Goal: Task Accomplishment & Management: Manage account settings

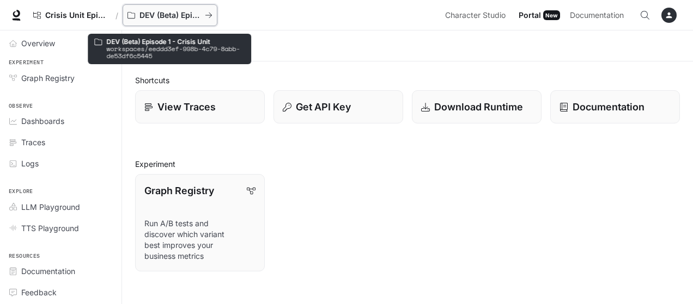
click at [157, 14] on p "DEV (Beta) Episode 1 - Crisis Unit" at bounding box center [169, 15] width 61 height 9
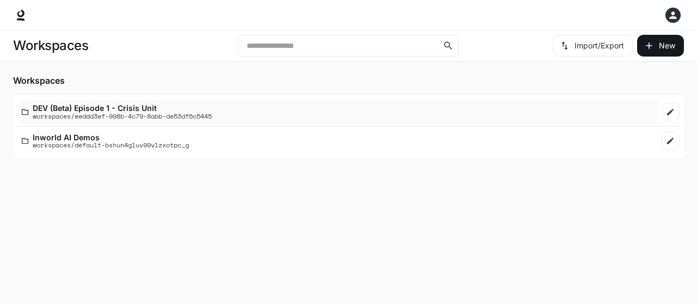
click at [122, 110] on p "DEV (Beta) Episode 1 - Crisis Unit" at bounding box center [122, 108] width 179 height 8
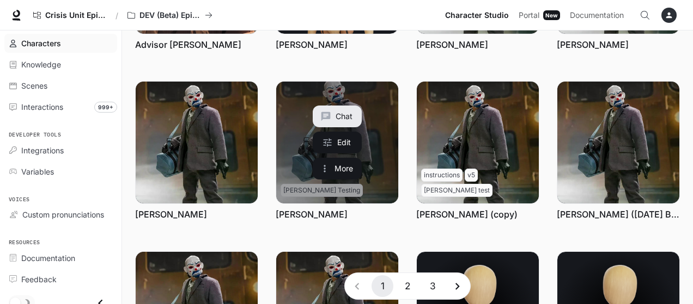
scroll to position [109, 0]
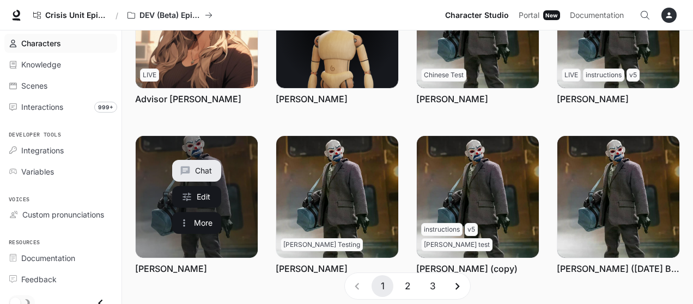
click at [203, 169] on button "Chat" at bounding box center [196, 171] width 49 height 22
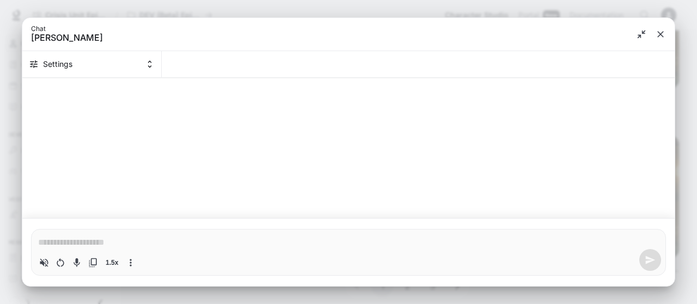
type textarea "*"
click at [662, 33] on icon "close" at bounding box center [660, 34] width 11 height 11
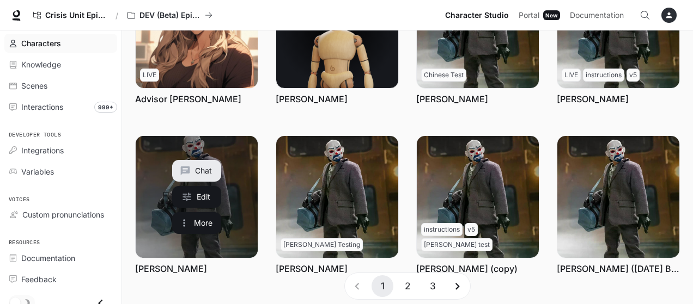
click at [156, 179] on link "Bryan Warren" at bounding box center [197, 197] width 122 height 122
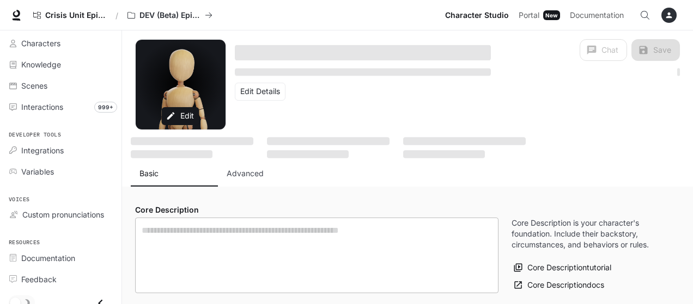
type textarea "**********"
type input "**********"
type input "***"
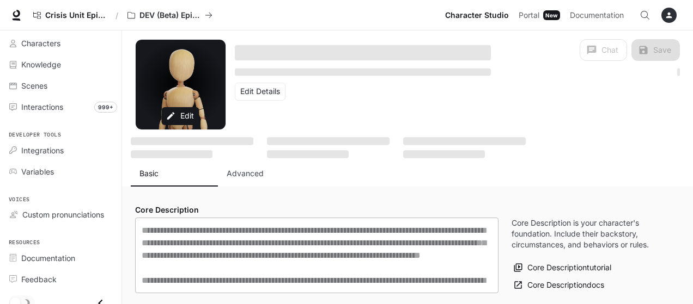
type input "**********"
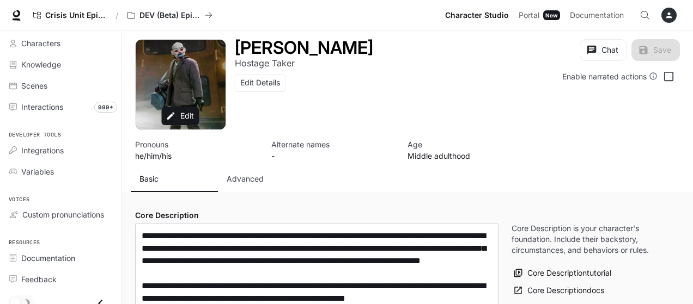
type input "**********"
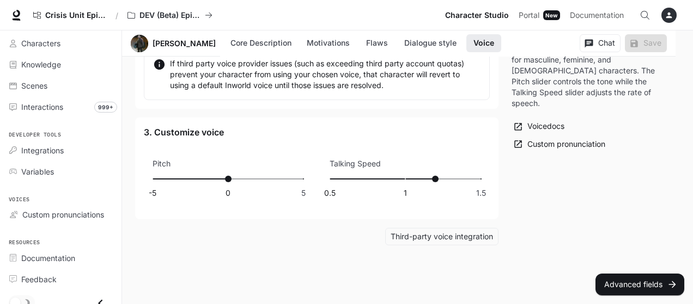
scroll to position [1362, 0]
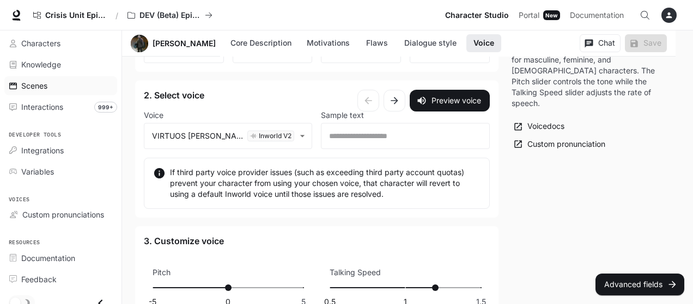
click at [36, 84] on span "Scenes" at bounding box center [34, 85] width 26 height 11
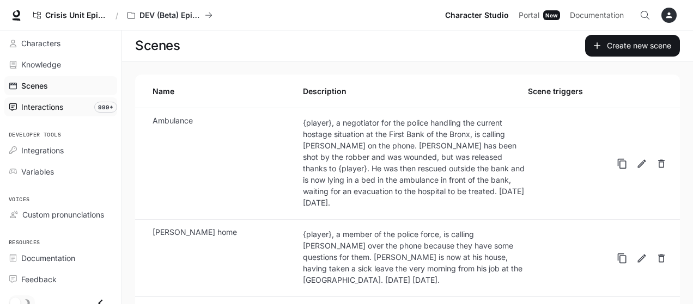
click at [38, 107] on span "Interactions" at bounding box center [42, 106] width 42 height 11
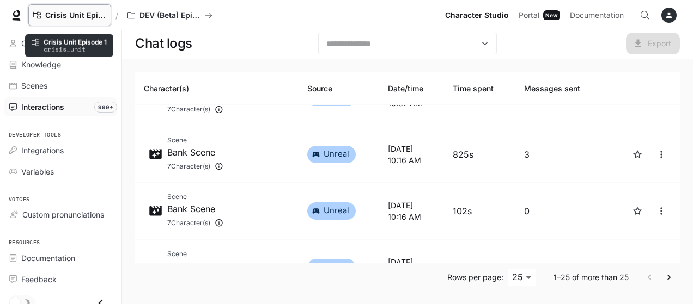
click at [89, 15] on span "Crisis Unit Episode 1" at bounding box center [75, 15] width 61 height 9
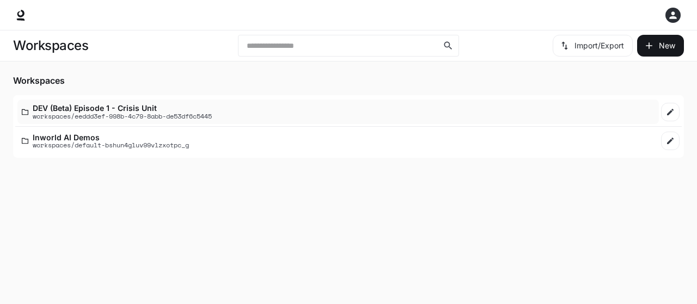
click at [112, 106] on p "DEV (Beta) Episode 1 - Crisis Unit" at bounding box center [122, 108] width 179 height 8
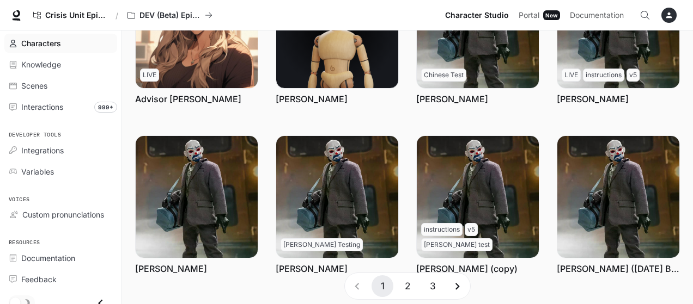
scroll to position [163, 0]
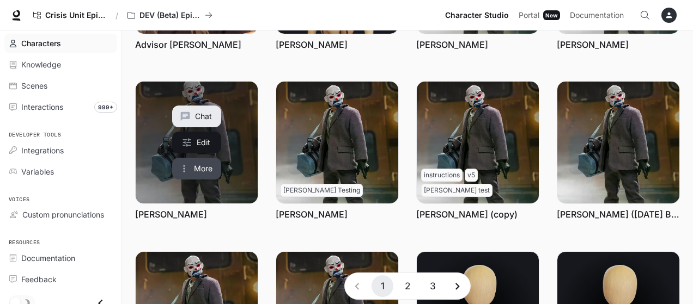
click at [204, 166] on button "More" at bounding box center [196, 169] width 49 height 22
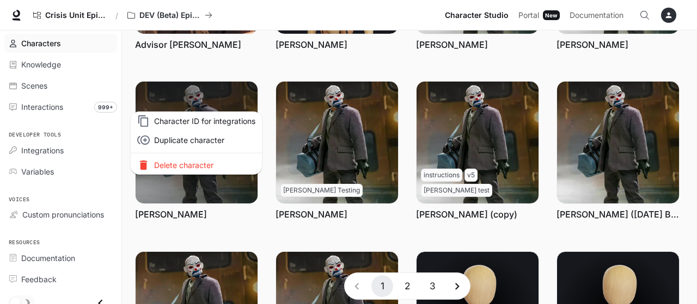
click at [245, 88] on div at bounding box center [348, 152] width 697 height 304
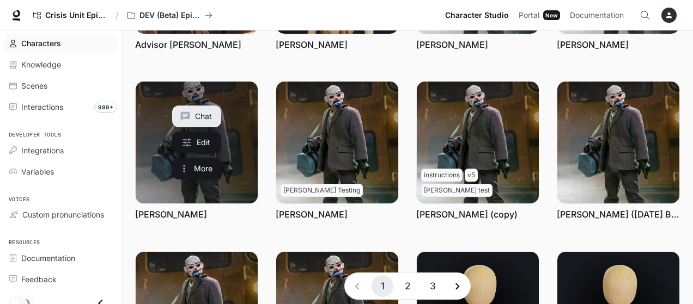
click at [236, 94] on link "Bryan Warren" at bounding box center [197, 143] width 122 height 122
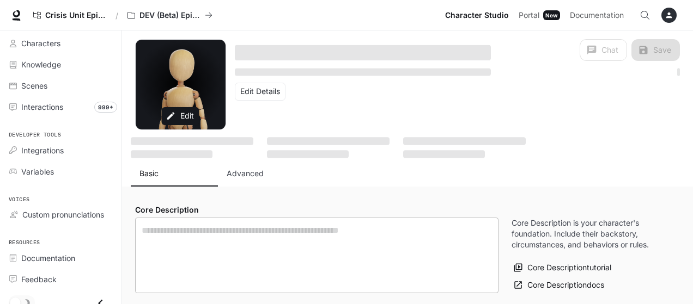
type textarea "**********"
type input "**********"
type input "***"
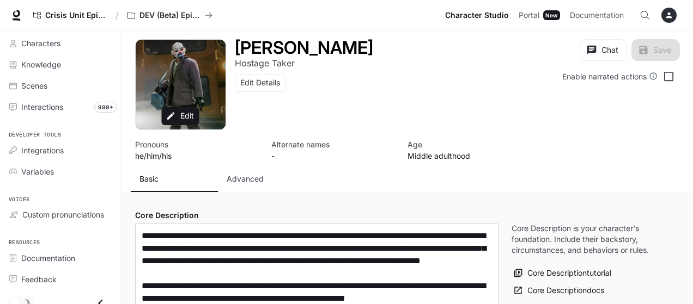
type input "**********"
click at [258, 83] on button "Edit Details" at bounding box center [260, 83] width 51 height 18
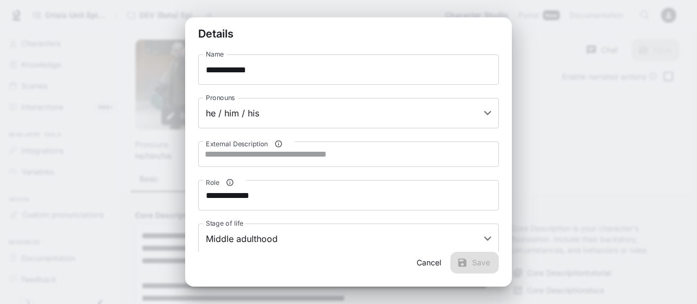
click at [428, 264] on button "Cancel" at bounding box center [428, 263] width 35 height 22
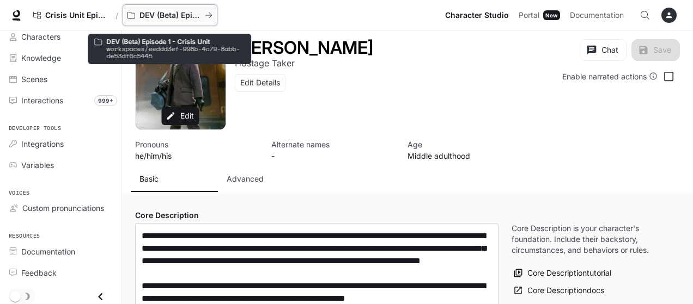
click at [159, 15] on p "DEV (Beta) Episode 1 - Crisis Unit" at bounding box center [169, 15] width 61 height 9
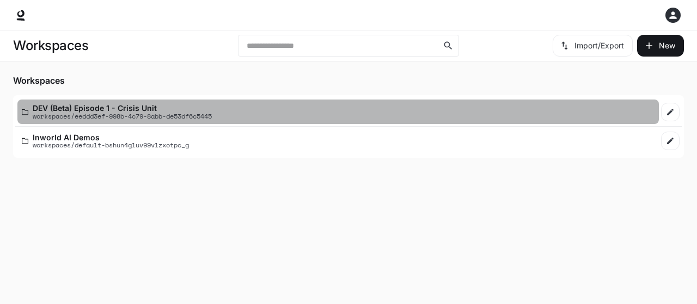
click at [106, 109] on p "DEV (Beta) Episode 1 - Crisis Unit" at bounding box center [122, 108] width 179 height 8
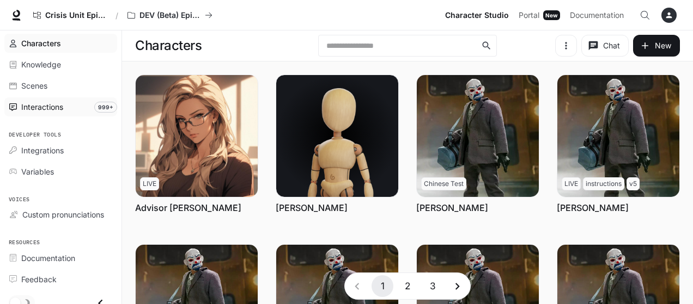
click at [51, 108] on span "Interactions" at bounding box center [42, 106] width 42 height 11
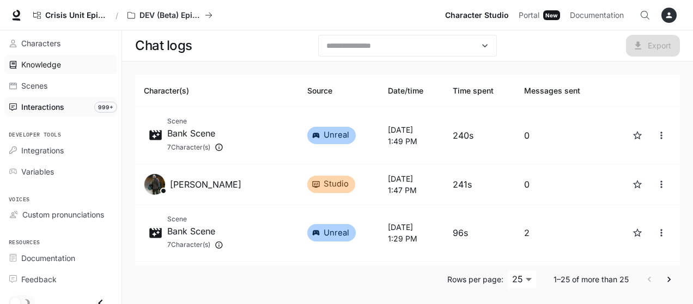
click at [45, 67] on span "Knowledge" at bounding box center [41, 64] width 40 height 11
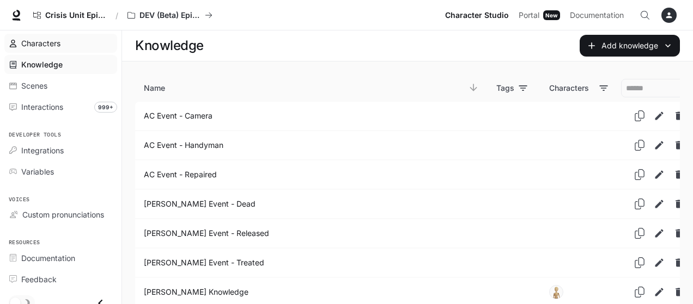
click at [41, 44] on span "Characters" at bounding box center [40, 43] width 39 height 11
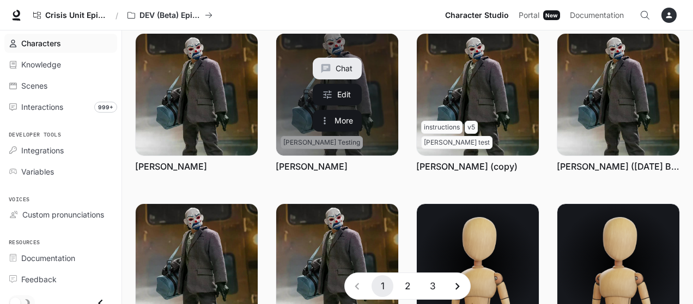
scroll to position [102, 0]
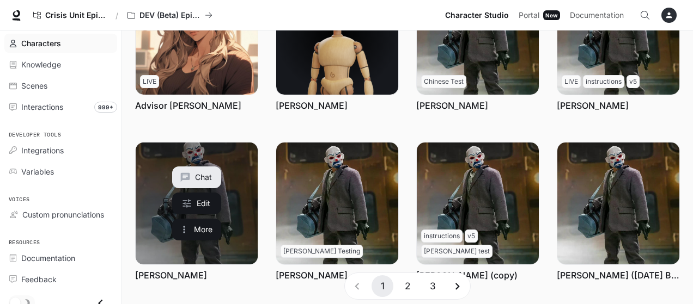
click at [234, 159] on link "Bryan Warren" at bounding box center [197, 204] width 122 height 122
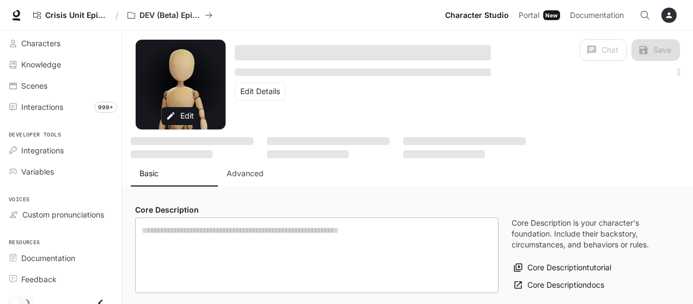
type textarea "**********"
type input "***"
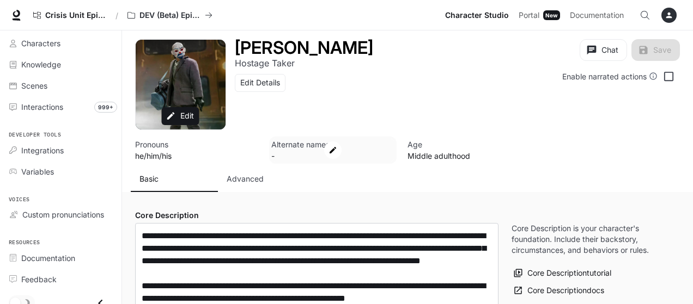
type input "**********"
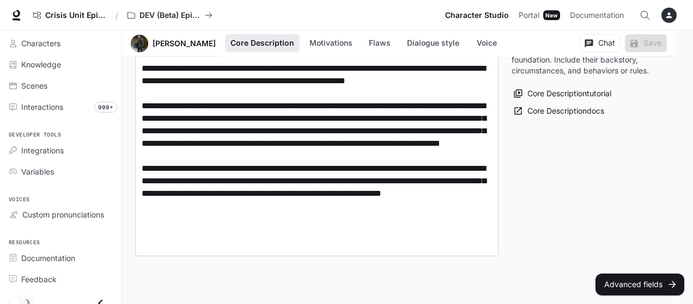
scroll to position [327, 0]
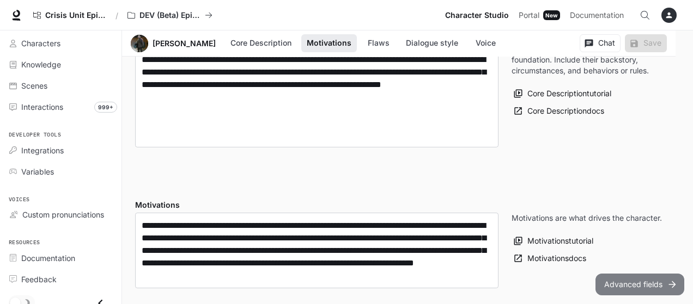
click at [627, 283] on button "Advanced fields" at bounding box center [639, 285] width 89 height 22
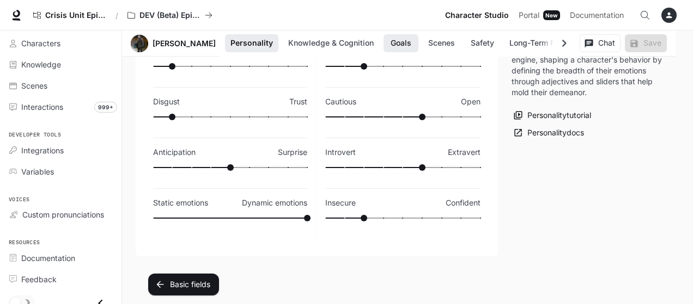
click at [387, 43] on button "Goals" at bounding box center [400, 43] width 35 height 18
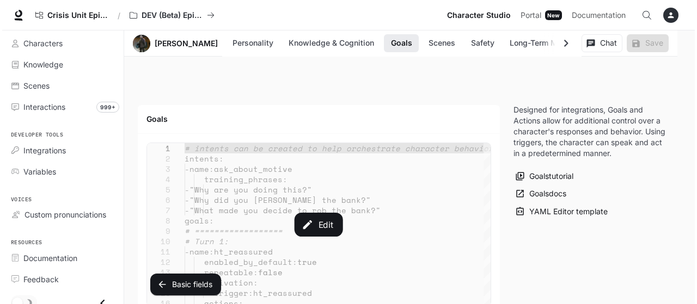
scroll to position [1236, 0]
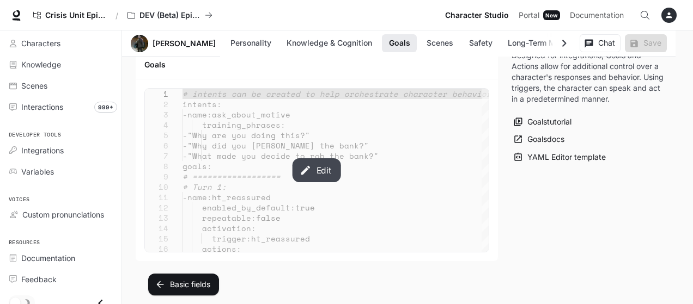
click at [321, 163] on button "Edit" at bounding box center [316, 171] width 48 height 24
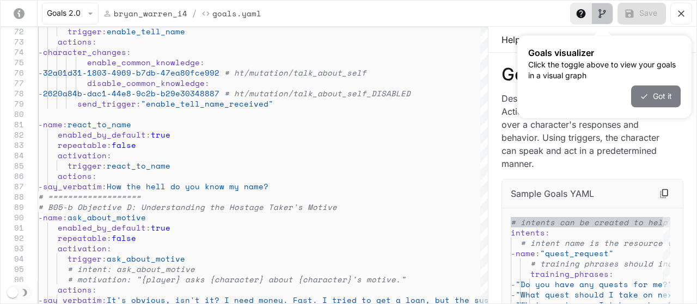
click at [655, 97] on button "Got it" at bounding box center [656, 97] width 50 height 22
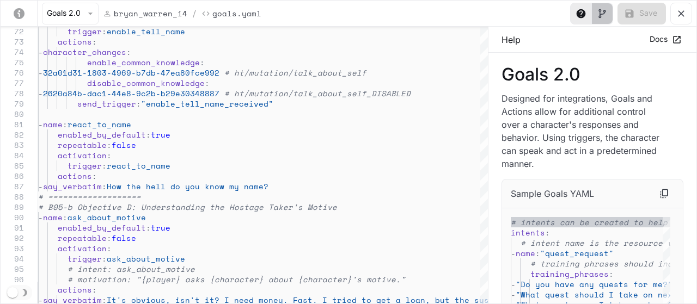
click at [600, 13] on icon "Toggle Visual editor panel" at bounding box center [602, 13] width 7 height 9
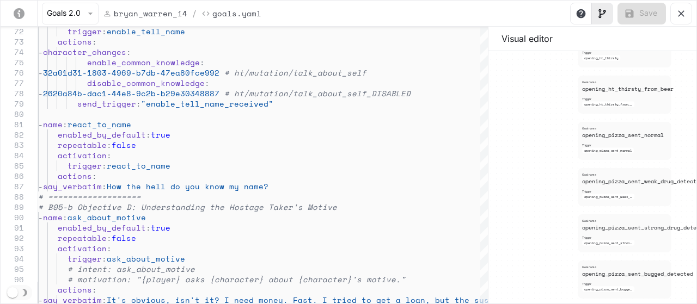
click at [581, 11] on icon "Toggle Help panel" at bounding box center [581, 13] width 11 height 11
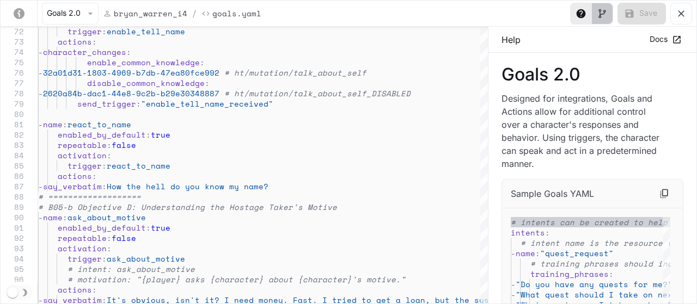
click at [601, 11] on icon "Toggle Visual editor panel" at bounding box center [602, 13] width 7 height 9
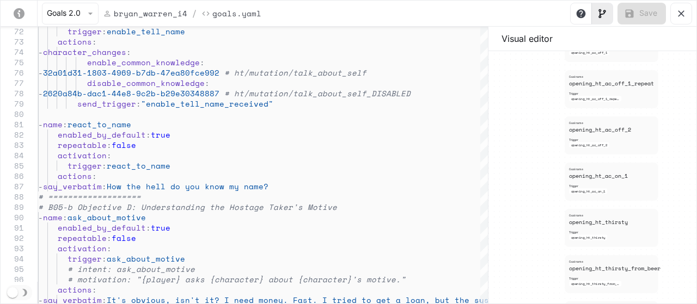
drag, startPoint x: 543, startPoint y: 88, endPoint x: 529, endPoint y: 267, distance: 180.2
click at [529, 267] on div "Goal name ht_reassured trigger ht_reassured Goal name ask_for_safe_proof_sirens…" at bounding box center [593, 178] width 208 height 254
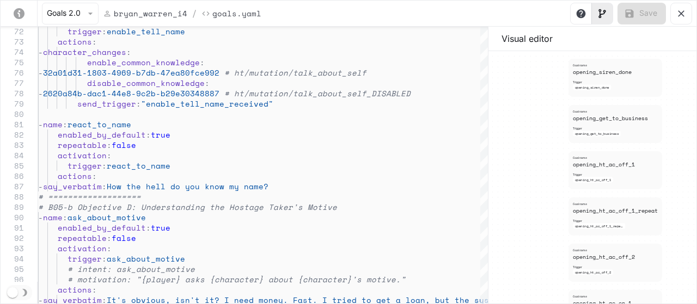
drag, startPoint x: 541, startPoint y: 141, endPoint x: 551, endPoint y: 239, distance: 98.5
click at [546, 269] on div "Goal name ht_reassured trigger ht_reassured Goal name ask_for_safe_proof_sirens…" at bounding box center [593, 178] width 208 height 254
click at [580, 13] on icon "Toggle Help panel" at bounding box center [581, 13] width 9 height 9
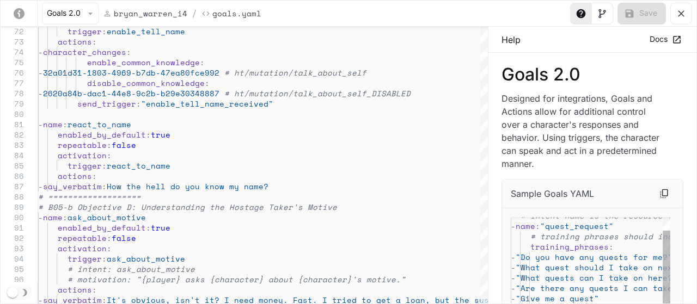
scroll to position [109, 0]
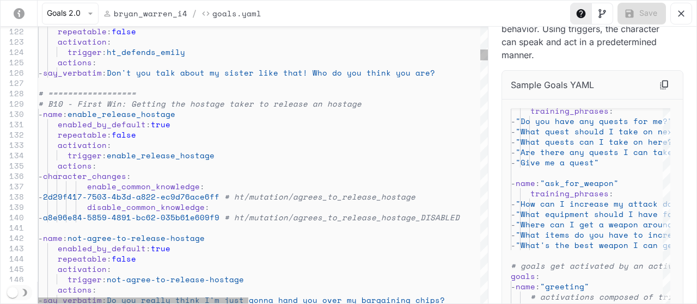
type button "0"
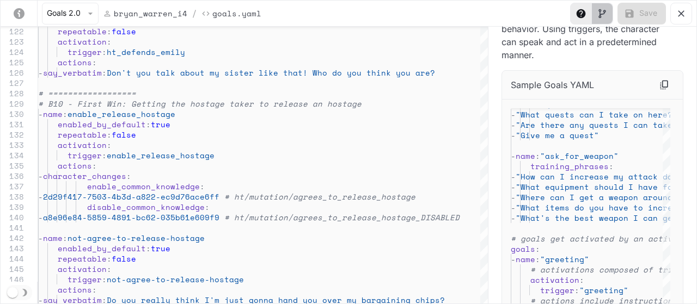
click at [603, 14] on icon "Toggle Visual editor panel" at bounding box center [602, 13] width 11 height 11
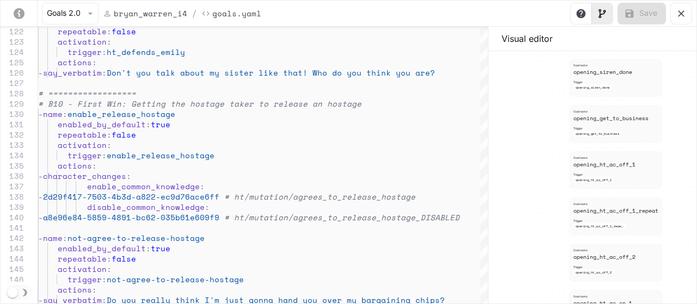
click at [618, 125] on div "Goal name opening_get_to_business trigger opening_get_to_business" at bounding box center [606, 122] width 64 height 27
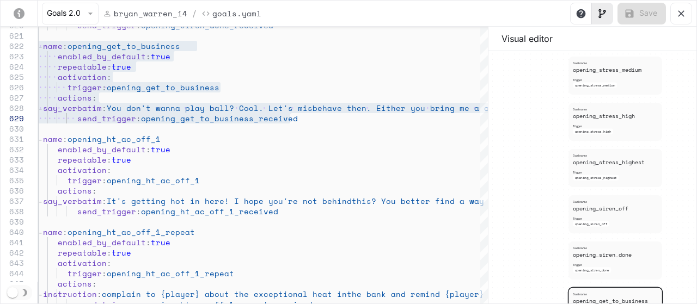
drag, startPoint x: 535, startPoint y: 109, endPoint x: 535, endPoint y: 287, distance: 177.6
click at [535, 291] on div "Goal name ht_reassured trigger ht_reassured Goal name ask_for_safe_proof_sirens…" at bounding box center [593, 178] width 208 height 254
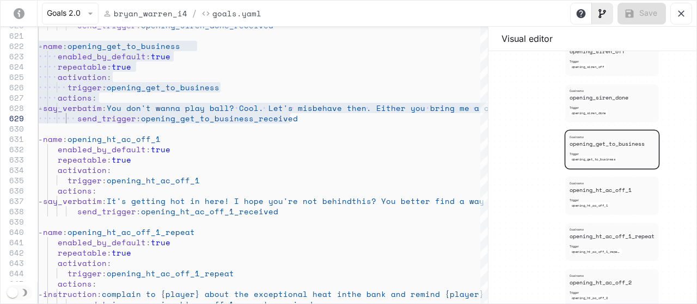
drag, startPoint x: 531, startPoint y: 249, endPoint x: 528, endPoint y: 72, distance: 177.0
click at [528, 72] on div "Goal name ht_reassured trigger ht_reassured Goal name ask_for_safe_proof_sirens…" at bounding box center [593, 178] width 208 height 254
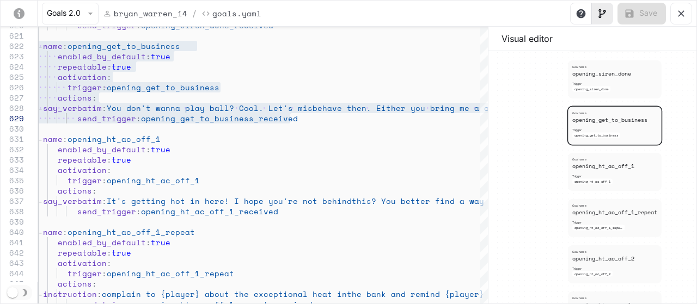
drag, startPoint x: 525, startPoint y: 188, endPoint x: 531, endPoint y: 82, distance: 105.8
click at [531, 82] on div "Goal name ht_reassured trigger ht_reassured Goal name ask_for_safe_proof_sirens…" at bounding box center [593, 178] width 208 height 254
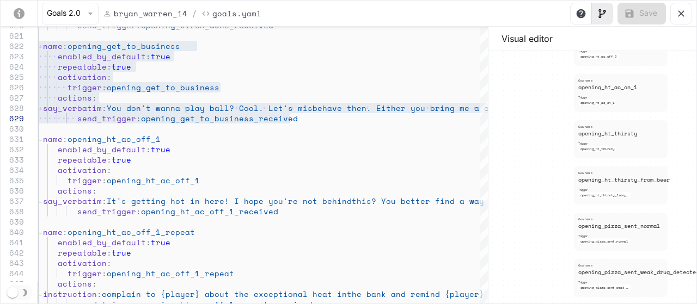
drag, startPoint x: 525, startPoint y: 202, endPoint x: 526, endPoint y: 87, distance: 115.5
click at [526, 87] on div "Goal name ht_reassured trigger ht_reassured Goal name ask_for_safe_proof_sirens…" at bounding box center [593, 178] width 208 height 254
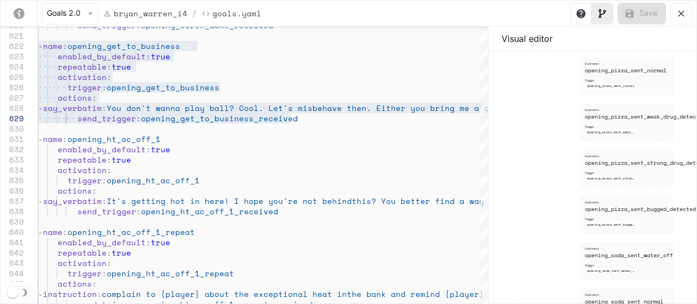
drag, startPoint x: 528, startPoint y: 258, endPoint x: 534, endPoint y: 102, distance: 155.9
click at [534, 102] on div "Goal name ht_reassured trigger ht_reassured Goal name ask_for_safe_proof_sirens…" at bounding box center [593, 178] width 208 height 254
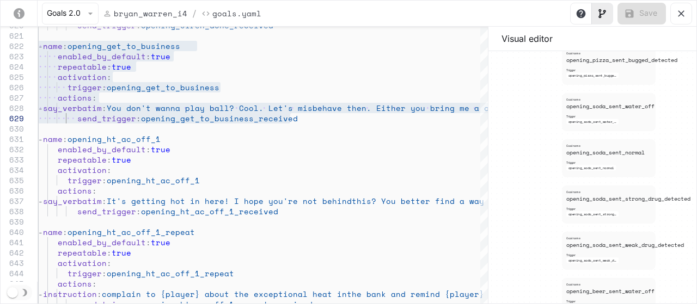
drag, startPoint x: 528, startPoint y: 228, endPoint x: 510, endPoint y: 79, distance: 150.4
click at [510, 79] on div "Goal name ht_reassured trigger ht_reassured Goal name ask_for_safe_proof_sirens…" at bounding box center [593, 178] width 208 height 254
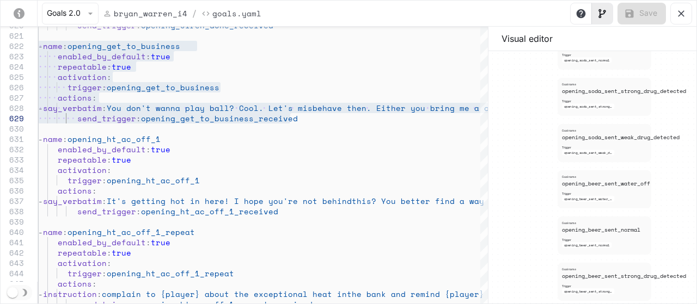
drag, startPoint x: 532, startPoint y: 222, endPoint x: 522, endPoint y: 86, distance: 136.5
click at [522, 86] on div "Goal name ht_reassured trigger ht_reassured Goal name ask_for_safe_proof_sirens…" at bounding box center [593, 178] width 208 height 254
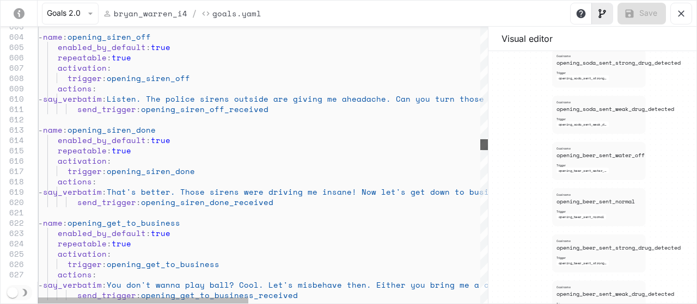
click at [487, 144] on div "yaml-editor" at bounding box center [484, 144] width 8 height 11
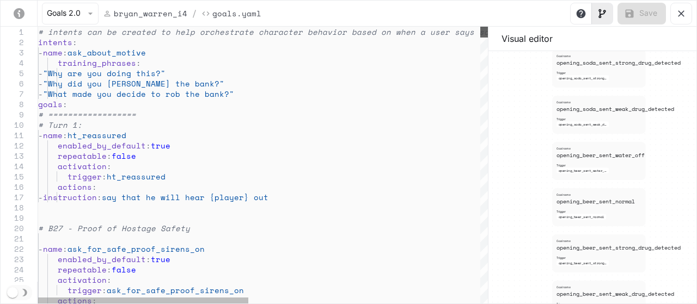
click at [484, 27] on div "yaml-editor" at bounding box center [484, 32] width 8 height 11
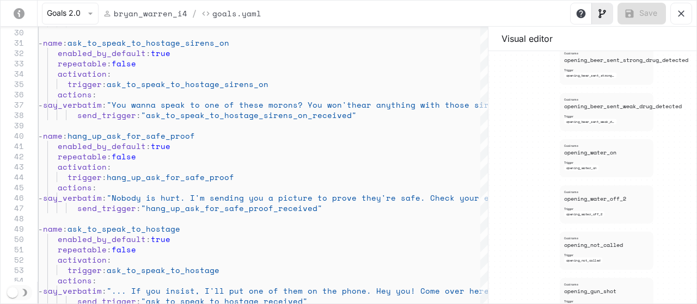
drag, startPoint x: 525, startPoint y: 245, endPoint x: 533, endPoint y: 57, distance: 188.1
click at [533, 57] on div "Goal name ht_reassured trigger ht_reassured Goal name ask_for_safe_proof_sirens…" at bounding box center [593, 178] width 208 height 254
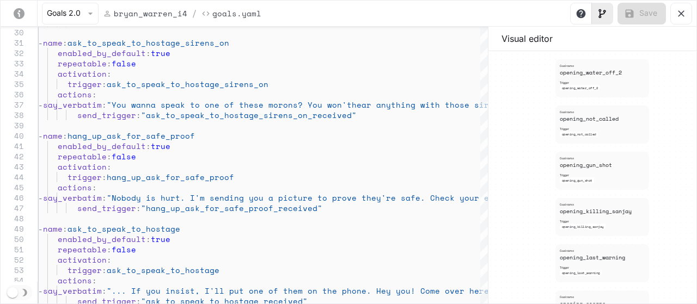
drag, startPoint x: 532, startPoint y: 199, endPoint x: 527, endPoint y: 72, distance: 126.4
click at [527, 72] on div "Goal name ht_reassured trigger ht_reassured Goal name ask_for_safe_proof_sirens…" at bounding box center [593, 178] width 208 height 254
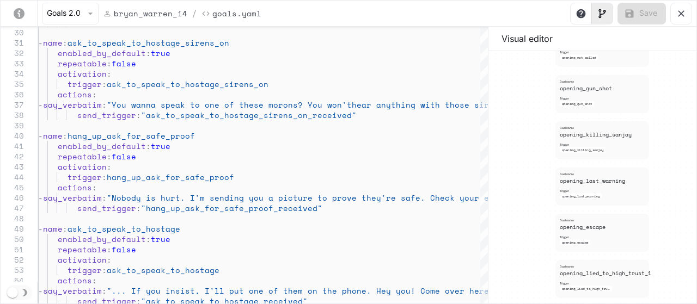
drag, startPoint x: 521, startPoint y: 237, endPoint x: 522, endPoint y: 118, distance: 118.7
click at [522, 118] on div "Goal name ht_reassured trigger ht_reassured Goal name ask_for_safe_proof_sirens…" at bounding box center [593, 178] width 208 height 254
drag, startPoint x: 529, startPoint y: 243, endPoint x: 534, endPoint y: 91, distance: 152.0
click at [530, 88] on div "Goal name ht_reassured trigger ht_reassured Goal name ask_for_safe_proof_sirens…" at bounding box center [593, 178] width 208 height 254
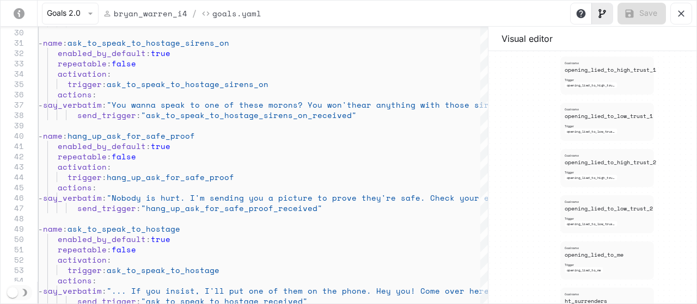
drag, startPoint x: 547, startPoint y: 204, endPoint x: 503, endPoint y: 60, distance: 150.4
click at [503, 60] on div "Goal name ht_reassured trigger ht_reassured Goal name ask_for_safe_proof_sirens…" at bounding box center [593, 178] width 208 height 254
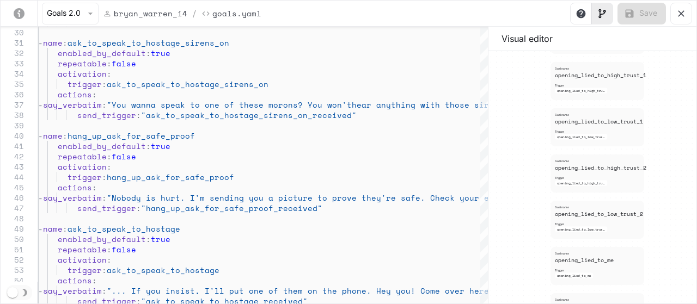
drag, startPoint x: 638, startPoint y: 94, endPoint x: 673, endPoint y: 267, distance: 176.1
click at [680, 281] on div "Goal name ht_reassured trigger ht_reassured Goal name ask_for_safe_proof_sirens…" at bounding box center [593, 178] width 208 height 254
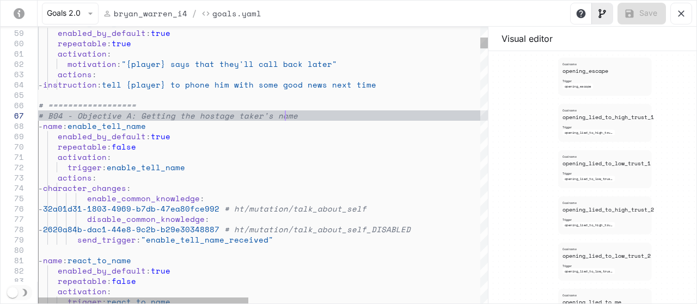
click at [521, 87] on div "Goal name ht_reassured trigger ht_reassured Goal name ask_for_safe_proof_sirens…" at bounding box center [593, 178] width 208 height 254
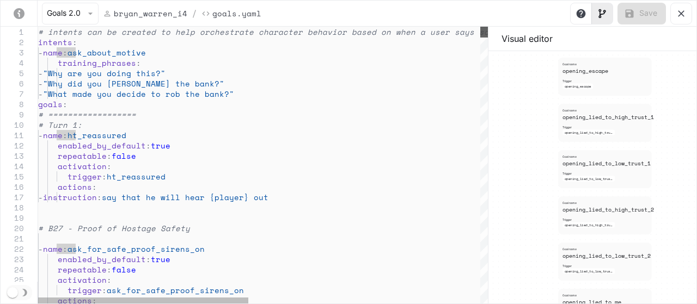
click at [488, 27] on div "yaml-editor" at bounding box center [484, 32] width 8 height 11
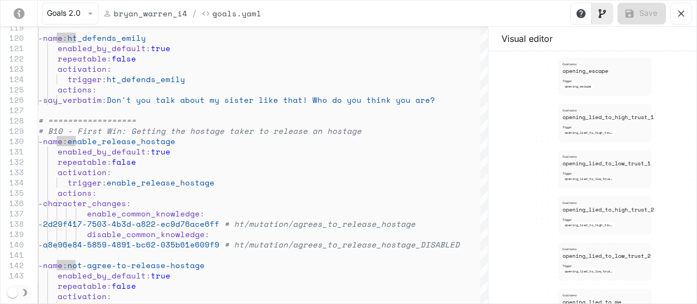
click at [615, 83] on div "Goal name opening_escape trigger opening_escape" at bounding box center [595, 75] width 64 height 27
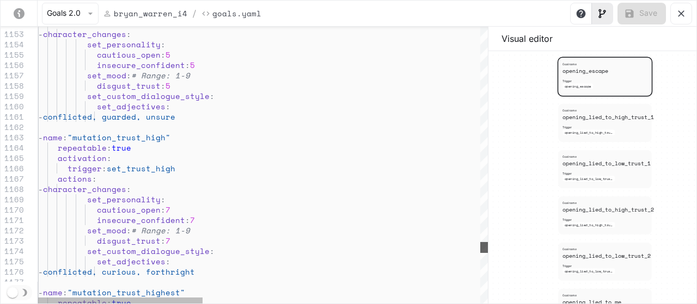
click at [481, 248] on div "yaml-editor" at bounding box center [484, 247] width 8 height 11
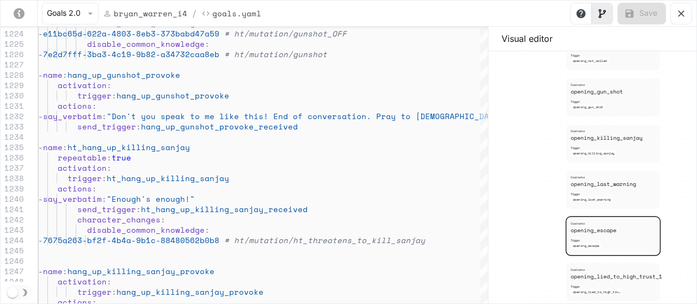
drag, startPoint x: 529, startPoint y: 124, endPoint x: 535, endPoint y: 265, distance: 141.2
click at [538, 280] on div "Goal name ht_reassured trigger ht_reassured Goal name ask_for_safe_proof_sirens…" at bounding box center [593, 178] width 208 height 254
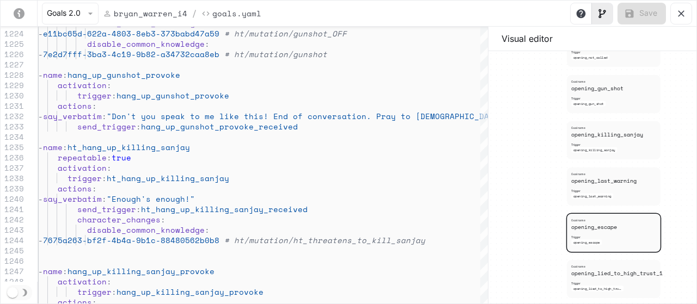
drag, startPoint x: 522, startPoint y: 130, endPoint x: 515, endPoint y: 229, distance: 99.4
click at [515, 230] on div "Goal name ht_reassured trigger ht_reassured Goal name ask_for_safe_proof_sirens…" at bounding box center [593, 178] width 208 height 254
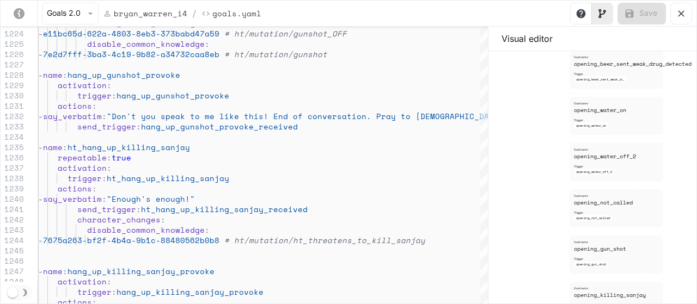
drag, startPoint x: 514, startPoint y: 157, endPoint x: 525, endPoint y: 241, distance: 85.1
click at [526, 242] on div "Goal name ht_reassured trigger ht_reassured Goal name ask_for_safe_proof_sirens…" at bounding box center [593, 178] width 208 height 254
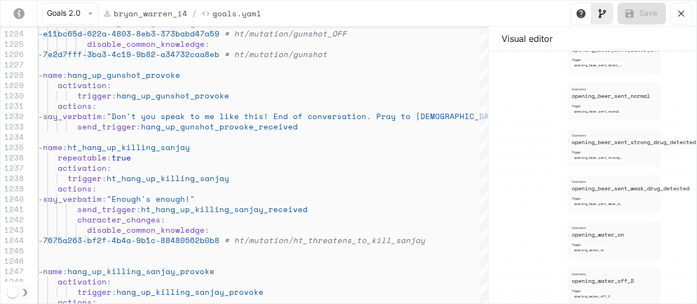
drag, startPoint x: 519, startPoint y: 169, endPoint x: 516, endPoint y: 240, distance: 70.3
click at [516, 240] on div "Goal name ht_reassured trigger ht_reassured Goal name ask_for_safe_proof_sirens…" at bounding box center [593, 178] width 208 height 254
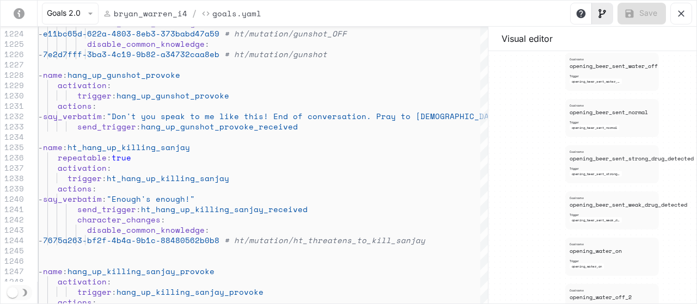
drag, startPoint x: 527, startPoint y: 165, endPoint x: 525, endPoint y: 262, distance: 97.0
click at [525, 262] on div "Goal name ht_reassured trigger ht_reassured Goal name ask_for_safe_proof_sirens…" at bounding box center [593, 178] width 208 height 254
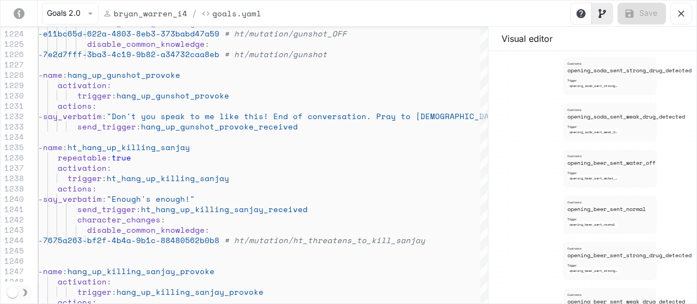
drag, startPoint x: 518, startPoint y: 167, endPoint x: 515, endPoint y: 241, distance: 74.1
click at [515, 241] on div "Goal name ht_reassured trigger ht_reassured Goal name ask_for_safe_proof_sirens…" at bounding box center [593, 178] width 208 height 254
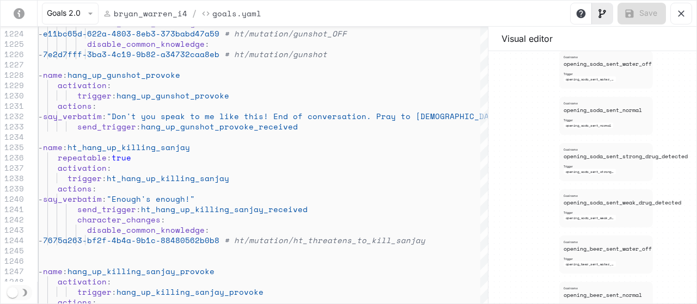
drag, startPoint x: 514, startPoint y: 137, endPoint x: 514, endPoint y: 257, distance: 120.4
click at [514, 258] on div "Goal name ht_reassured trigger ht_reassured Goal name ask_for_safe_proof_sirens…" at bounding box center [593, 178] width 208 height 254
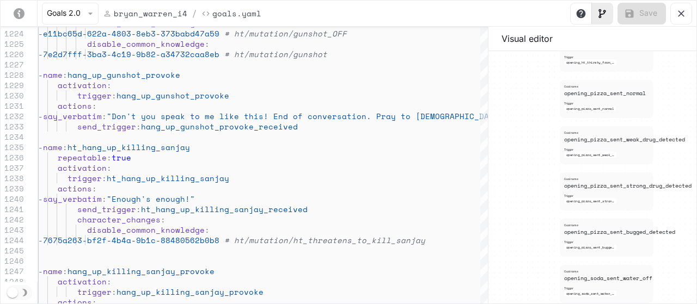
drag, startPoint x: 521, startPoint y: 153, endPoint x: 523, endPoint y: 238, distance: 85.0
click at [522, 264] on div "Goal name ht_reassured trigger ht_reassured Goal name ask_for_safe_proof_sirens…" at bounding box center [593, 178] width 208 height 254
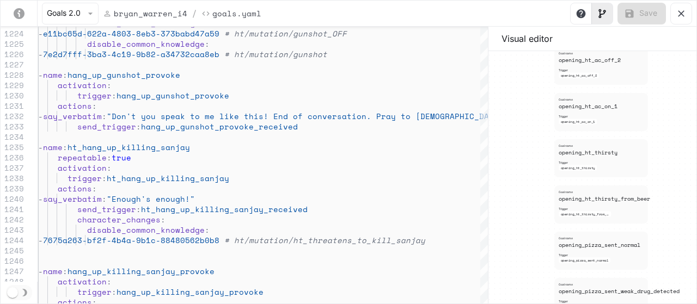
drag, startPoint x: 517, startPoint y: 176, endPoint x: 517, endPoint y: 259, distance: 82.8
click at [517, 259] on div "Goal name ht_reassured trigger ht_reassured Goal name ask_for_safe_proof_sirens…" at bounding box center [593, 178] width 208 height 254
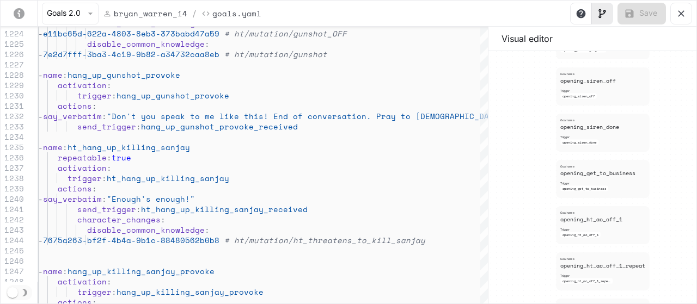
drag, startPoint x: 527, startPoint y: 74, endPoint x: 529, endPoint y: 326, distance: 252.2
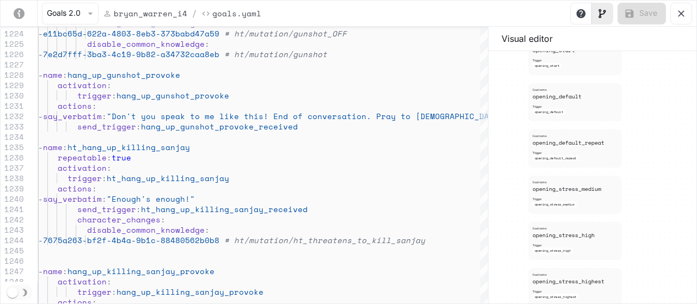
drag, startPoint x: 681, startPoint y: 65, endPoint x: 654, endPoint y: 314, distance: 250.5
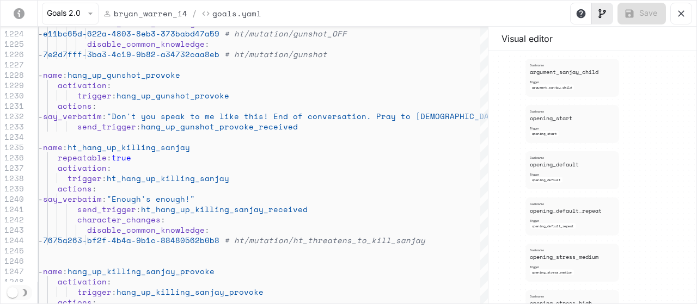
drag, startPoint x: 656, startPoint y: 136, endPoint x: 653, endPoint y: 202, distance: 66.5
click at [653, 202] on div "Goal name ht_reassured trigger ht_reassured Goal name ask_for_safe_proof_sirens…" at bounding box center [593, 178] width 208 height 254
click at [588, 126] on div "Goal name opening_start trigger opening_start" at bounding box center [562, 122] width 64 height 27
type textarea "**********"
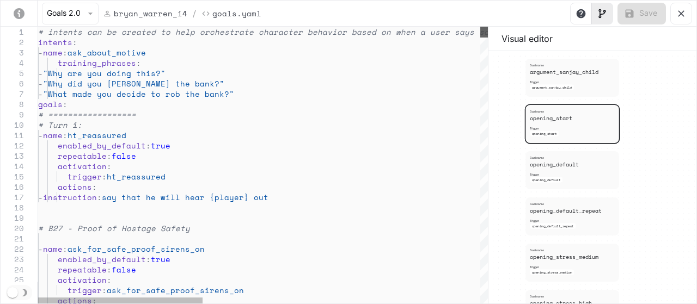
click at [488, 27] on div "yaml-editor" at bounding box center [484, 32] width 8 height 11
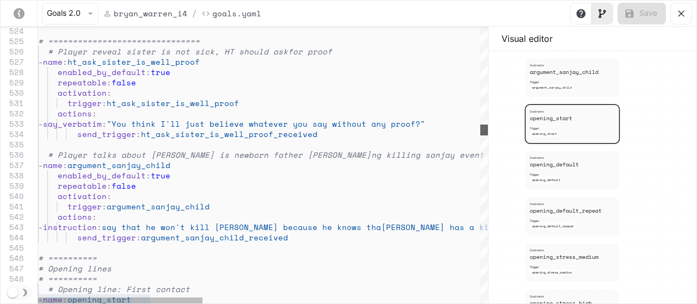
click at [480, 132] on div "yaml-editor" at bounding box center [484, 130] width 8 height 11
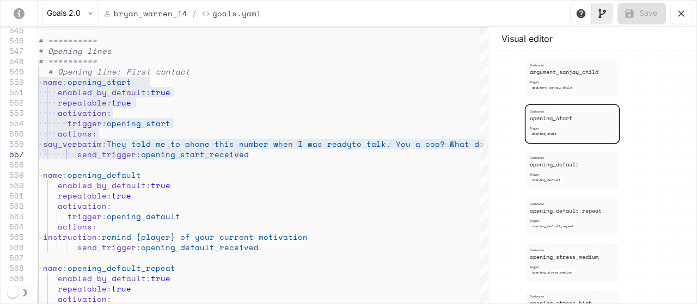
click at [685, 13] on icon "yaml-editor" at bounding box center [681, 13] width 11 height 11
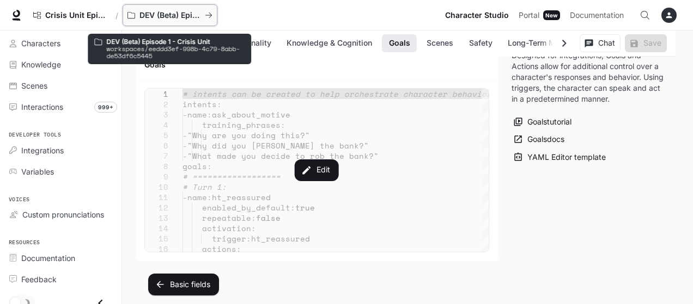
click at [144, 16] on p "DEV (Beta) Episode 1 - Crisis Unit" at bounding box center [169, 15] width 61 height 9
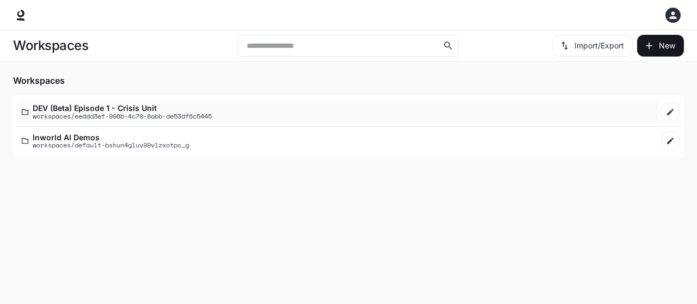
click at [135, 110] on p "DEV (Beta) Episode 1 - Crisis Unit" at bounding box center [122, 108] width 179 height 8
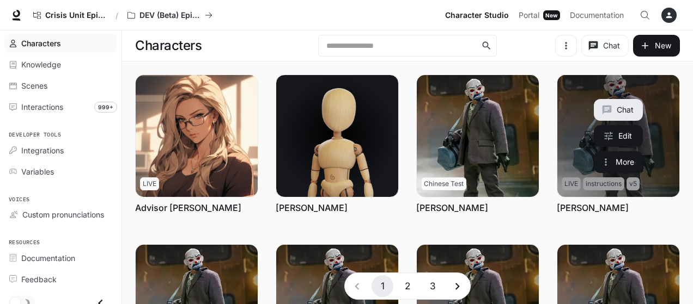
click at [658, 113] on link "Bryan Warren" at bounding box center [618, 136] width 122 height 122
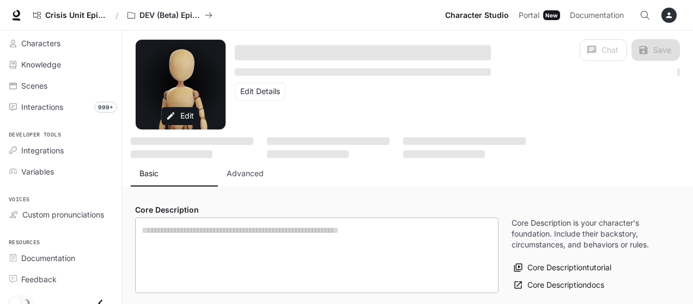
type textarea "**********"
type input "**********"
type input "*"
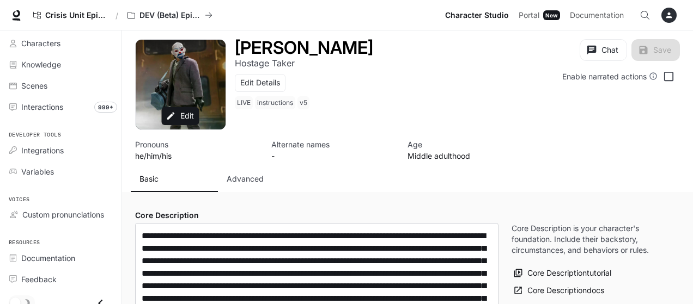
type input "**********"
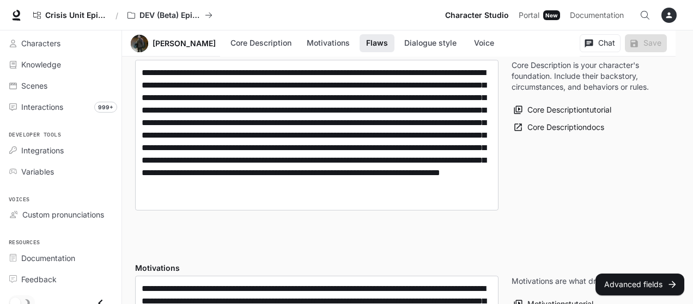
scroll to position [381, 0]
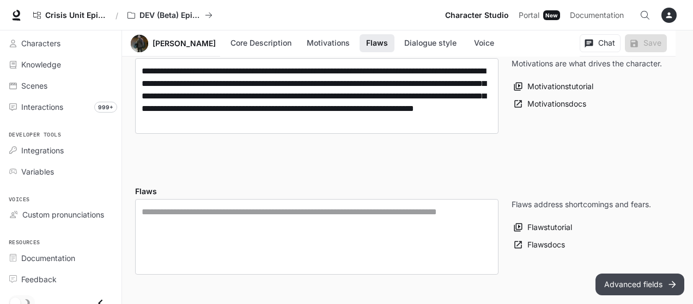
click at [637, 289] on button "Advanced fields" at bounding box center [639, 285] width 89 height 22
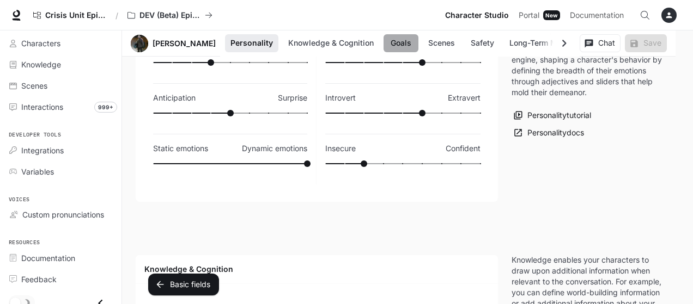
click at [387, 42] on button "Goals" at bounding box center [400, 43] width 35 height 18
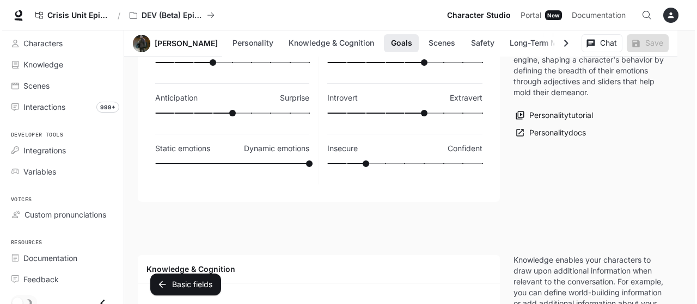
scroll to position [1182, 0]
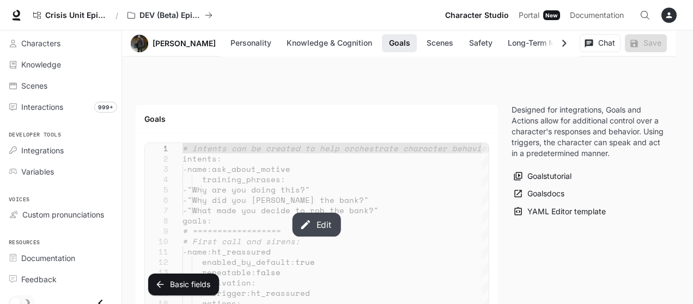
click at [320, 222] on button "Edit" at bounding box center [316, 225] width 48 height 24
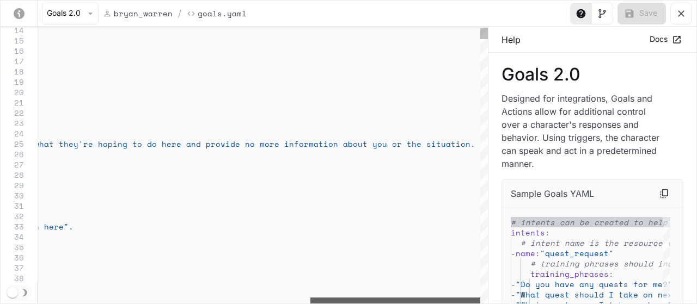
click at [476, 303] on div "yaml-editor" at bounding box center [395, 301] width 170 height 7
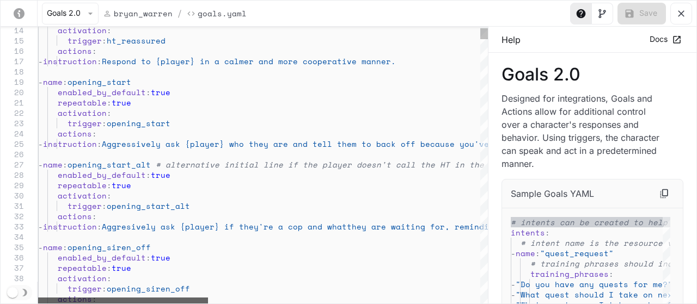
click at [94, 298] on div "yaml-editor" at bounding box center [123, 301] width 170 height 7
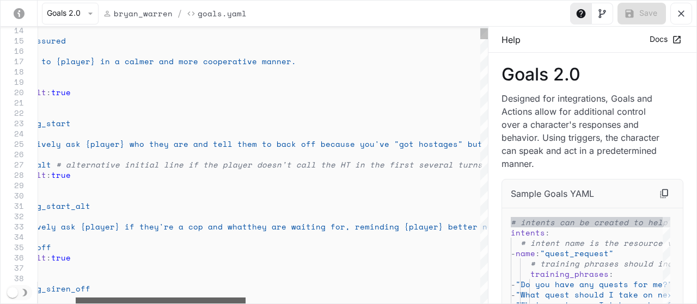
click at [218, 301] on div "yaml-editor" at bounding box center [161, 301] width 170 height 7
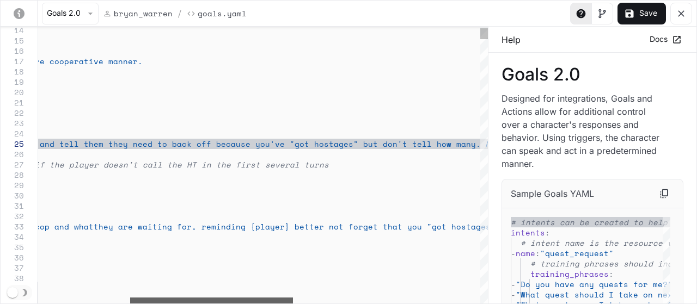
click at [270, 301] on div "yaml-editor" at bounding box center [211, 301] width 163 height 7
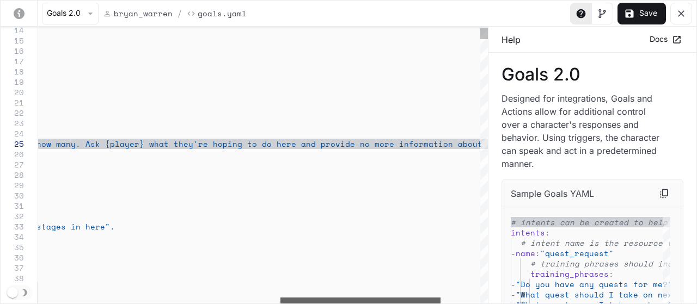
click at [424, 302] on div "yaml-editor" at bounding box center [361, 301] width 160 height 7
click at [309, 300] on div "yaml-editor" at bounding box center [351, 301] width 160 height 7
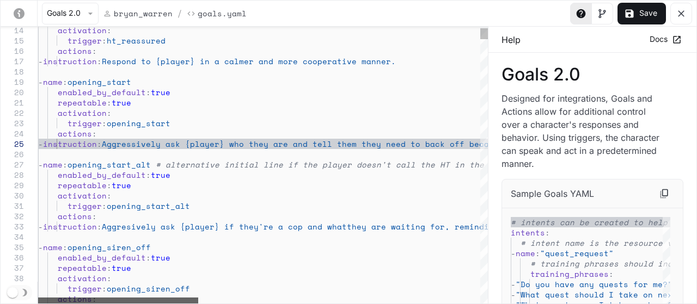
click at [81, 298] on div "yaml-editor" at bounding box center [118, 301] width 160 height 7
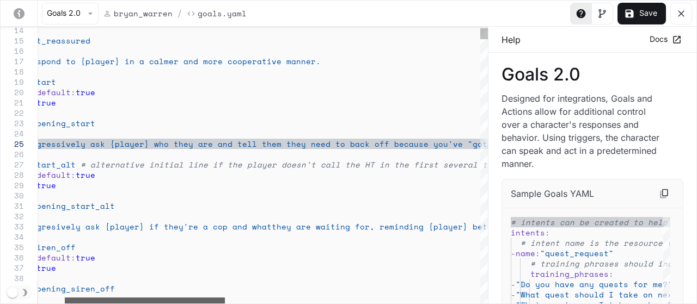
click at [199, 302] on div "yaml-editor" at bounding box center [145, 301] width 160 height 7
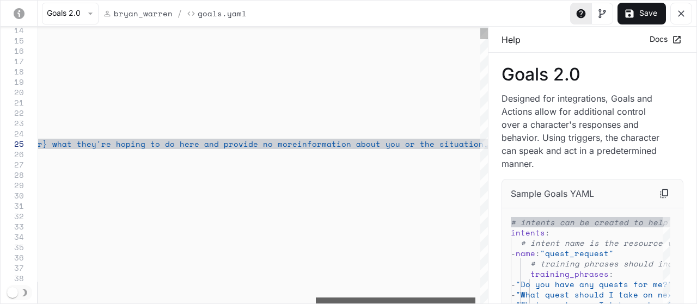
click at [441, 298] on div "yaml-editor" at bounding box center [396, 301] width 160 height 7
click at [355, 302] on div "yaml-editor" at bounding box center [366, 301] width 160 height 7
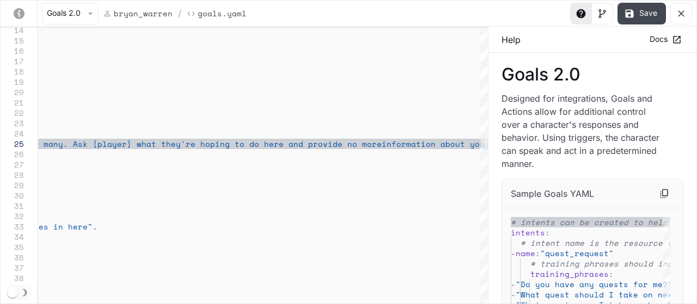
click at [649, 11] on button "Save" at bounding box center [642, 14] width 48 height 22
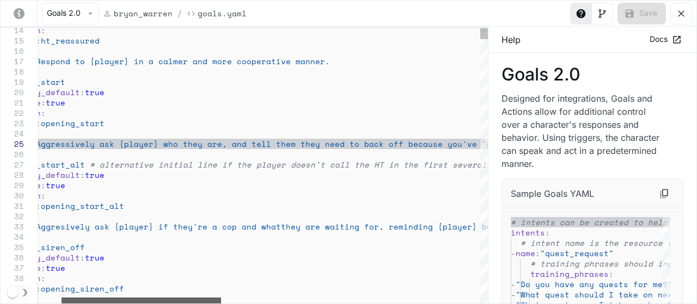
click at [137, 298] on div "yaml-editor" at bounding box center [142, 301] width 160 height 7
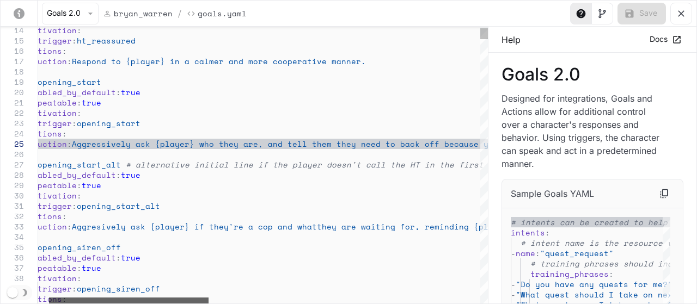
click at [178, 298] on div "yaml-editor" at bounding box center [129, 301] width 160 height 7
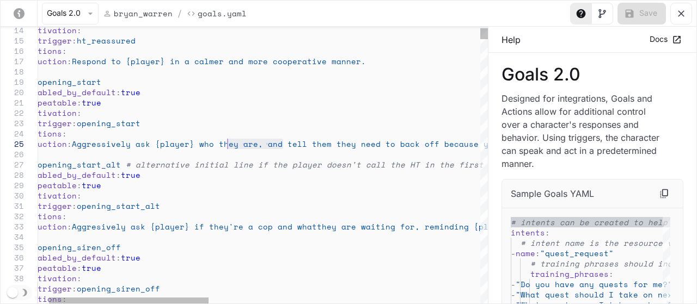
drag, startPoint x: 283, startPoint y: 145, endPoint x: 229, endPoint y: 147, distance: 53.9
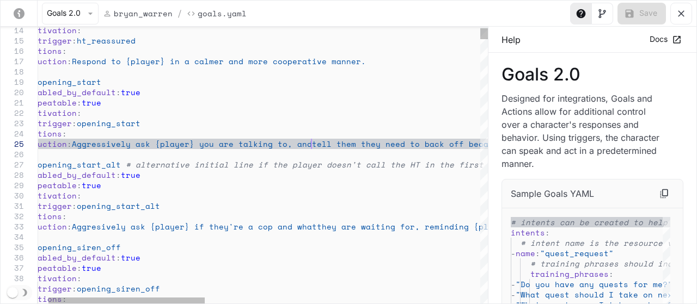
scroll to position [40, 303]
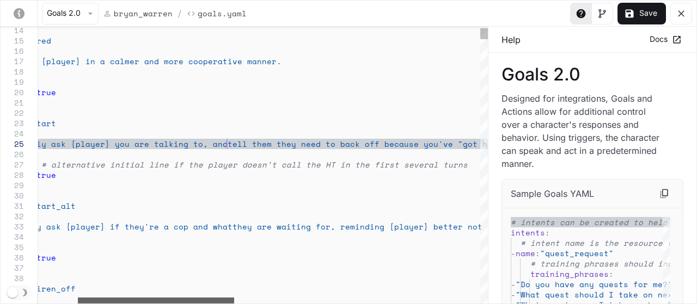
click at [220, 302] on div "yaml-editor" at bounding box center [156, 301] width 156 height 7
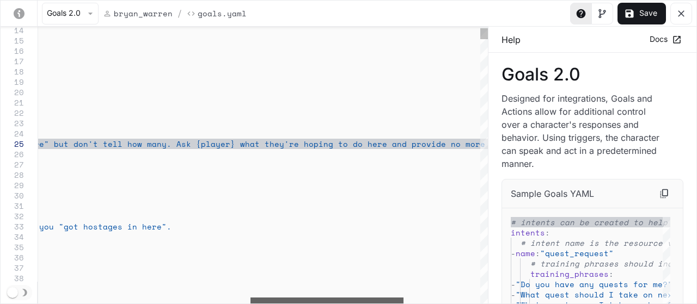
click at [376, 303] on div "yaml-editor" at bounding box center [327, 301] width 153 height 7
click at [326, 303] on div "yaml-editor" at bounding box center [341, 301] width 153 height 7
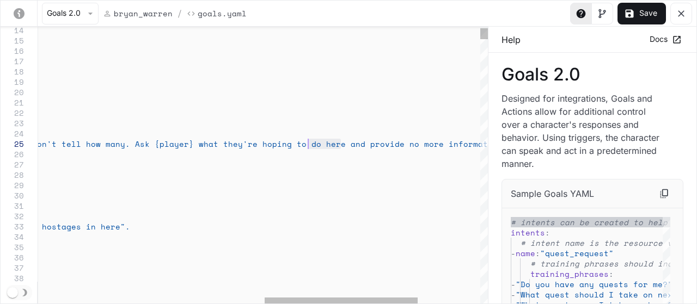
drag, startPoint x: 340, startPoint y: 144, endPoint x: 310, endPoint y: 144, distance: 30.5
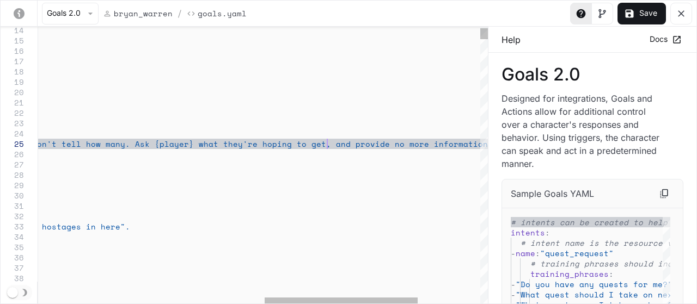
scroll to position [40, 952]
click at [647, 14] on button "Save" at bounding box center [642, 14] width 48 height 22
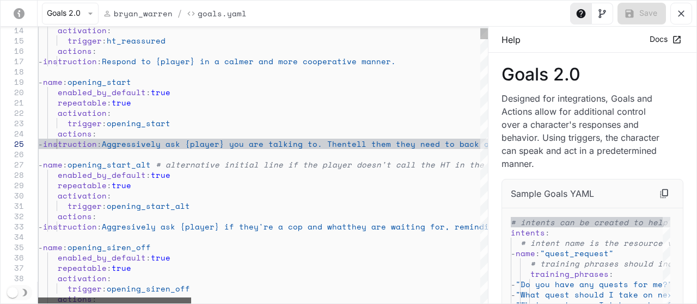
click at [156, 298] on div "yaml-editor" at bounding box center [114, 301] width 153 height 7
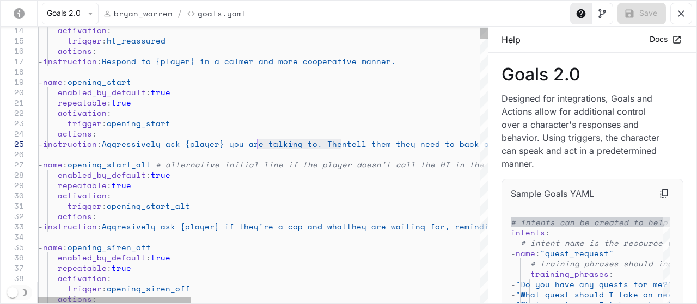
drag, startPoint x: 340, startPoint y: 145, endPoint x: 258, endPoint y: 147, distance: 82.8
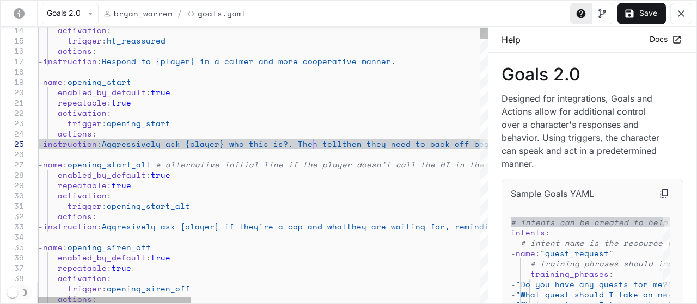
scroll to position [40, 275]
click at [654, 14] on button "Save" at bounding box center [642, 14] width 48 height 22
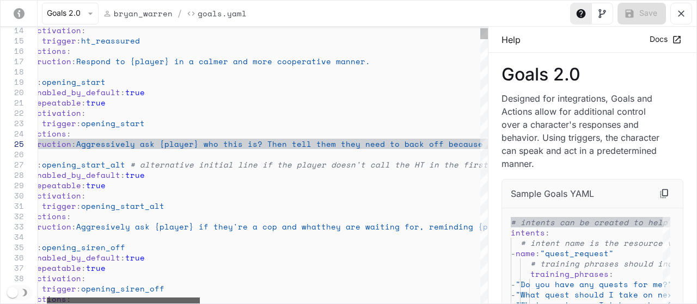
click at [173, 302] on div "yaml-editor" at bounding box center [123, 301] width 153 height 7
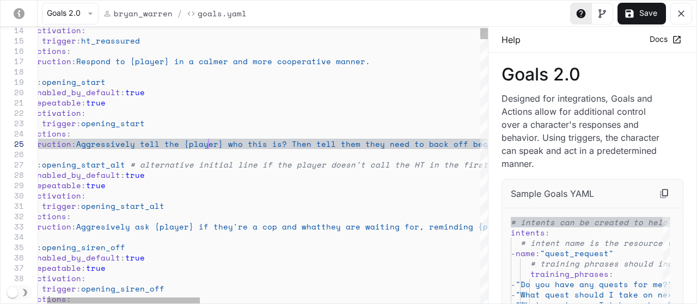
scroll to position [40, 196]
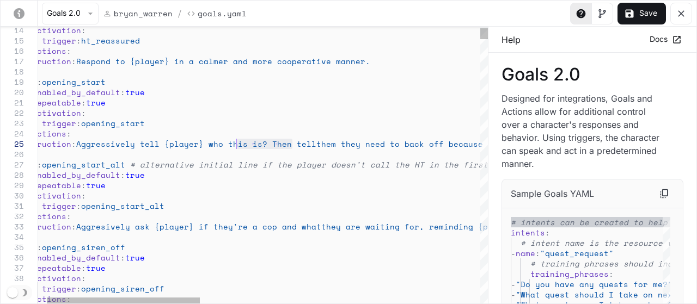
drag, startPoint x: 292, startPoint y: 142, endPoint x: 238, endPoint y: 142, distance: 53.9
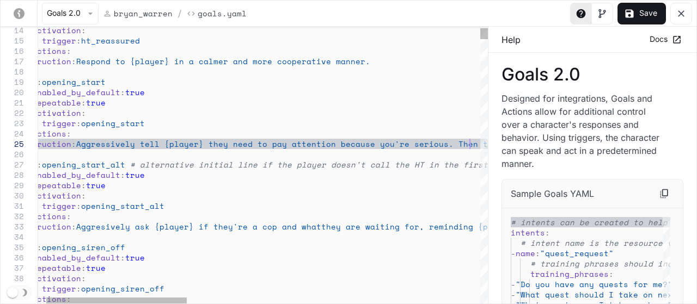
scroll to position [40, 457]
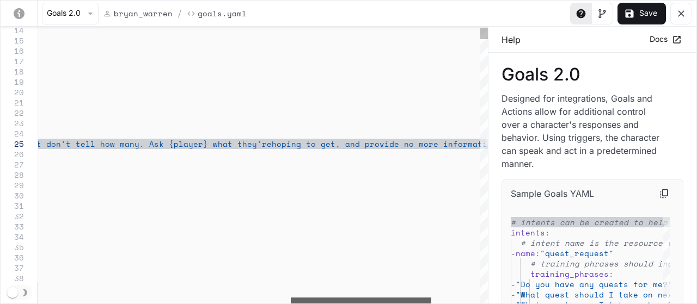
click at [402, 298] on div "yaml-editor" at bounding box center [361, 301] width 141 height 7
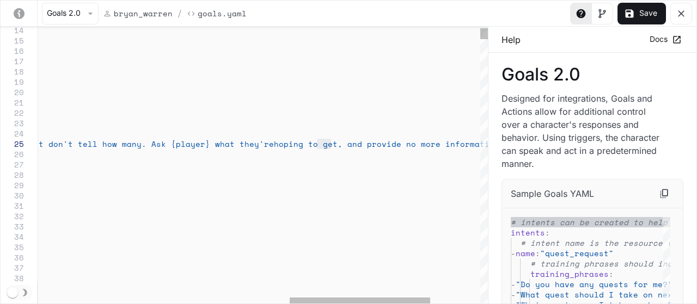
drag, startPoint x: 330, startPoint y: 142, endPoint x: 319, endPoint y: 145, distance: 11.4
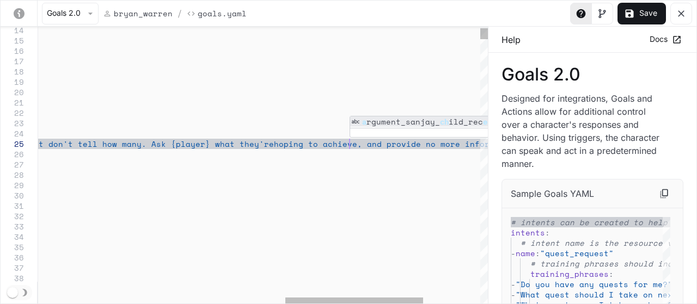
scroll to position [40, 1115]
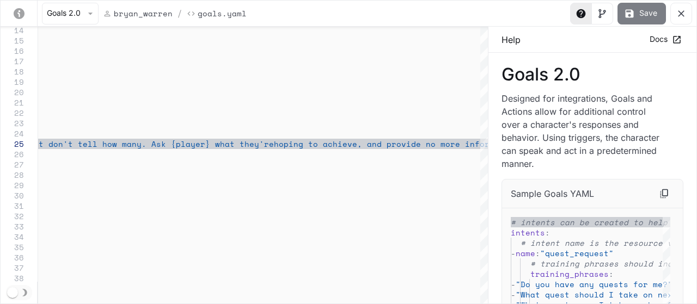
click at [646, 13] on button "Save" at bounding box center [642, 14] width 48 height 22
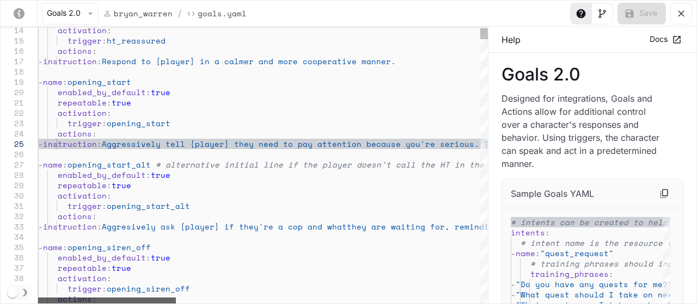
click at [112, 298] on div "yaml-editor" at bounding box center [107, 301] width 138 height 7
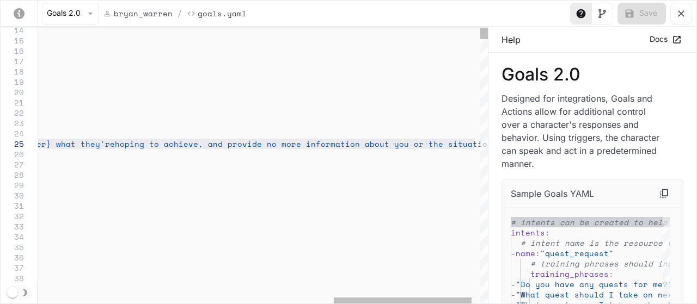
drag, startPoint x: 137, startPoint y: 143, endPoint x: 474, endPoint y: 144, distance: 337.7
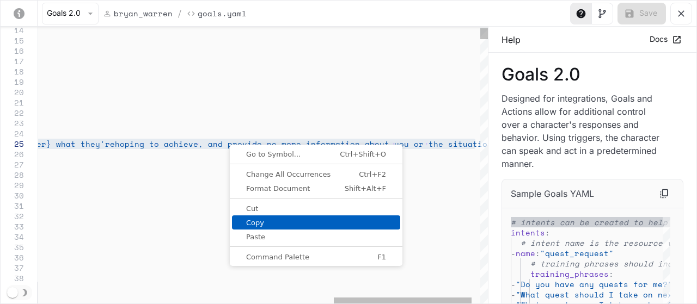
click at [260, 223] on span "Copy" at bounding box center [316, 223] width 168 height 7
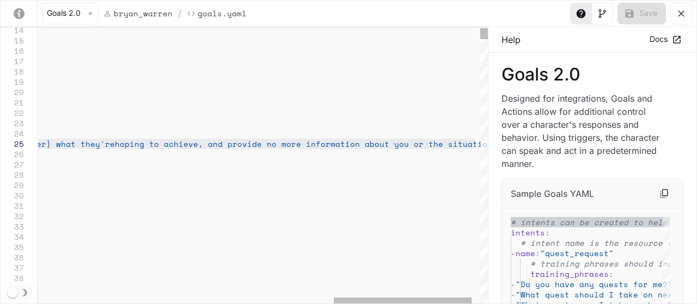
drag, startPoint x: 474, startPoint y: 144, endPoint x: 275, endPoint y: 141, distance: 199.4
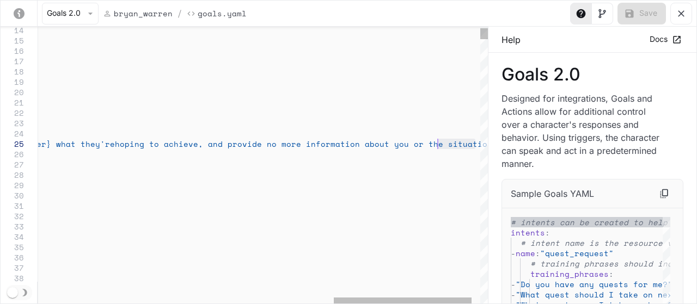
drag, startPoint x: 474, startPoint y: 144, endPoint x: 436, endPoint y: 143, distance: 38.7
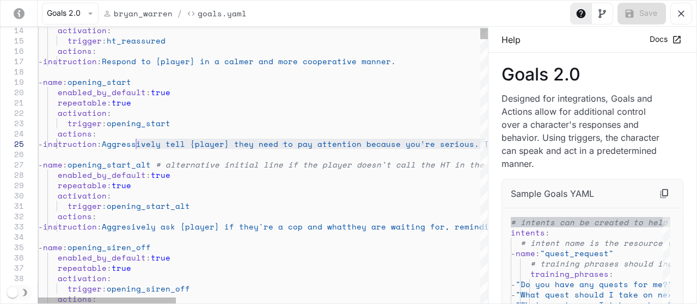
drag, startPoint x: 471, startPoint y: 144, endPoint x: 136, endPoint y: 143, distance: 334.4
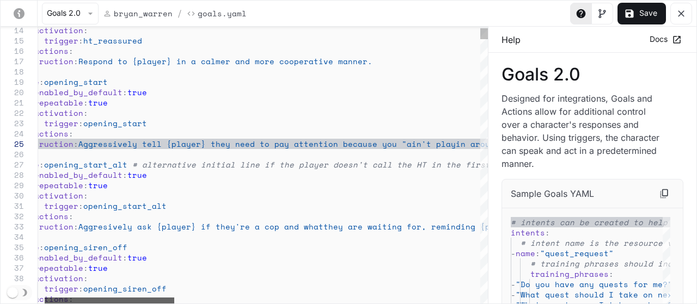
click at [97, 298] on div "yaml-editor" at bounding box center [110, 301] width 130 height 7
drag, startPoint x: 649, startPoint y: 14, endPoint x: 622, endPoint y: 28, distance: 30.7
click at [649, 14] on button "Save" at bounding box center [642, 14] width 48 height 22
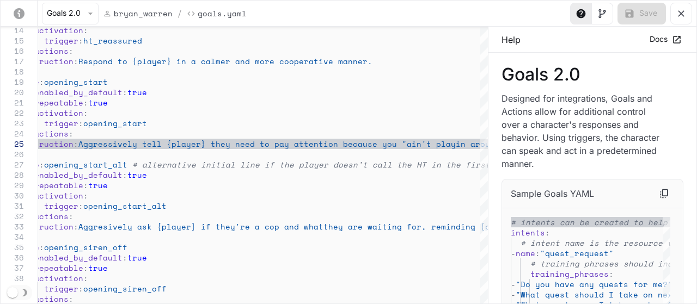
click at [673, 99] on div "Goals 2.0 Designed for integrations, Goals and Actions allow for additional con…" at bounding box center [593, 118] width 182 height 105
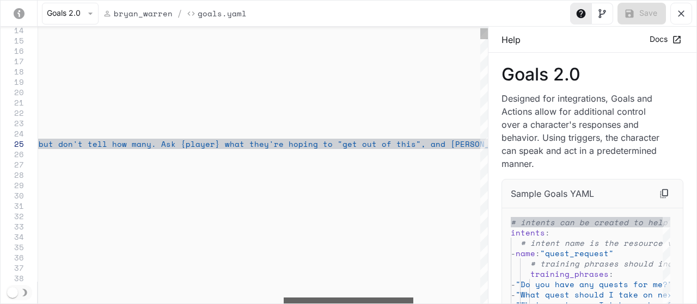
click at [386, 303] on div "yaml-editor" at bounding box center [349, 301] width 130 height 7
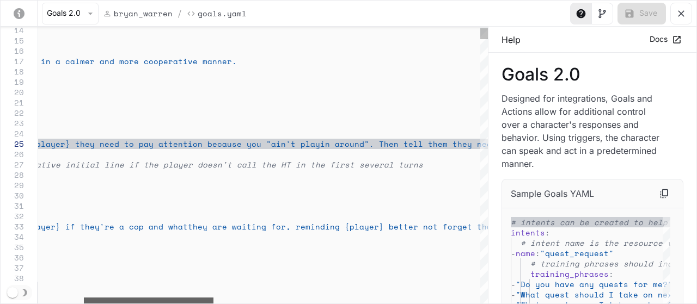
click at [179, 298] on div "yaml-editor" at bounding box center [149, 301] width 130 height 7
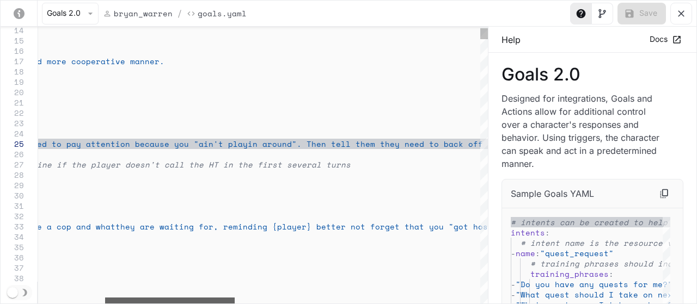
click at [212, 300] on div "yaml-editor" at bounding box center [170, 301] width 130 height 7
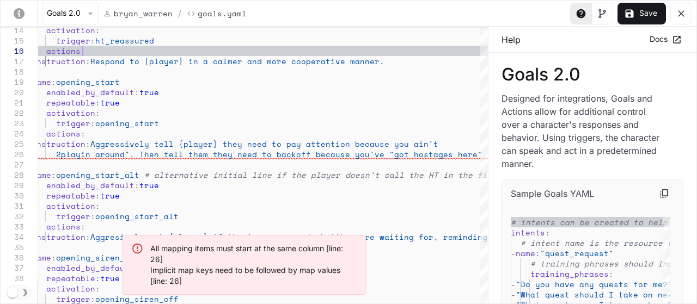
type textarea "**********"
click at [679, 16] on icon "yaml-editor" at bounding box center [681, 13] width 11 height 11
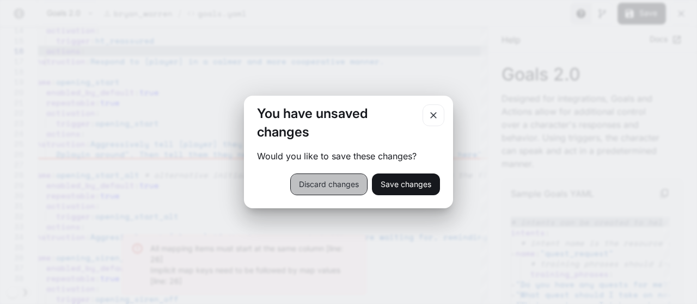
click at [328, 185] on button "Discard changes" at bounding box center [328, 185] width 77 height 22
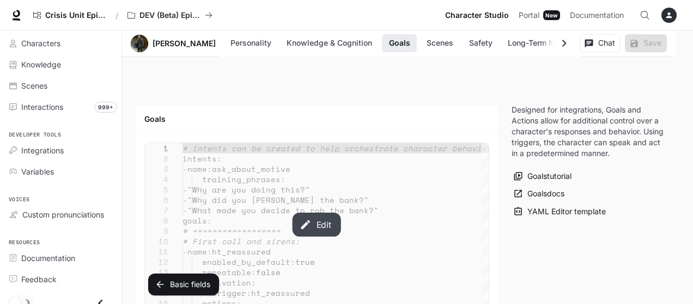
click at [315, 217] on button "Edit" at bounding box center [316, 225] width 48 height 24
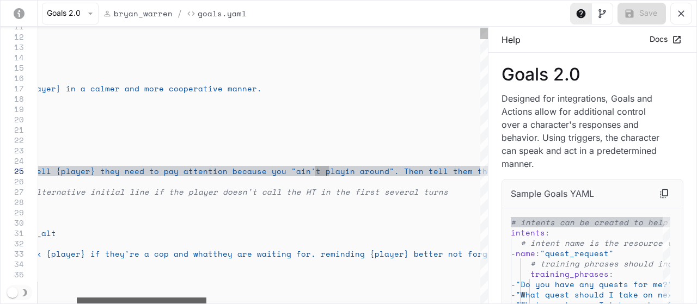
click at [159, 303] on div "yaml-editor" at bounding box center [142, 301] width 130 height 7
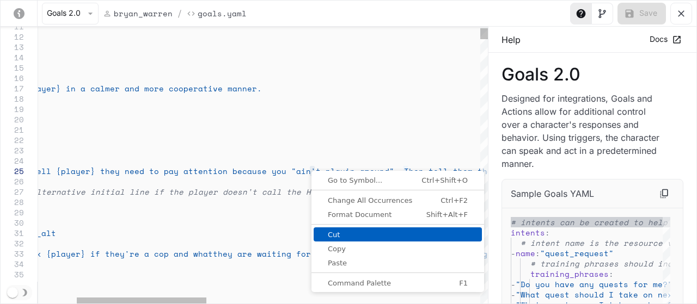
click at [340, 235] on span "Cut" at bounding box center [398, 234] width 168 height 7
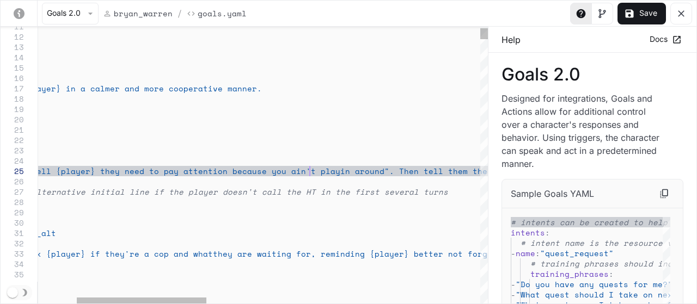
click at [648, 11] on button "Save" at bounding box center [642, 14] width 48 height 22
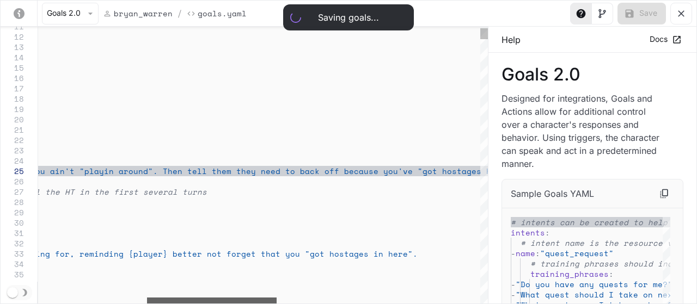
click at [239, 300] on div "yaml-editor" at bounding box center [212, 301] width 130 height 7
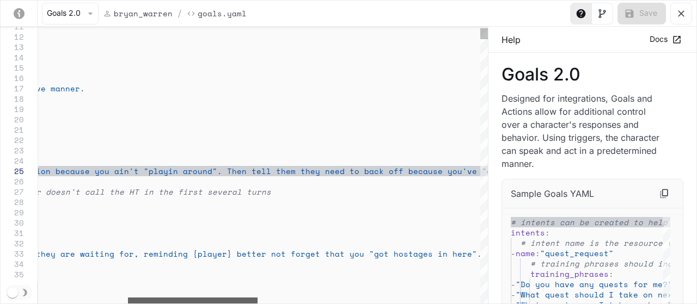
click at [234, 300] on div "yaml-editor" at bounding box center [193, 301] width 130 height 7
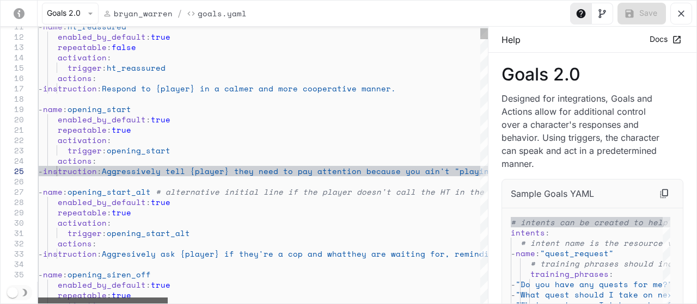
click at [138, 300] on div "yaml-editor" at bounding box center [103, 301] width 130 height 7
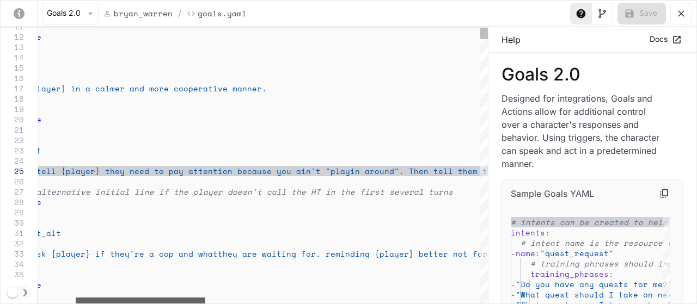
click at [183, 301] on div "yaml-editor" at bounding box center [141, 301] width 130 height 7
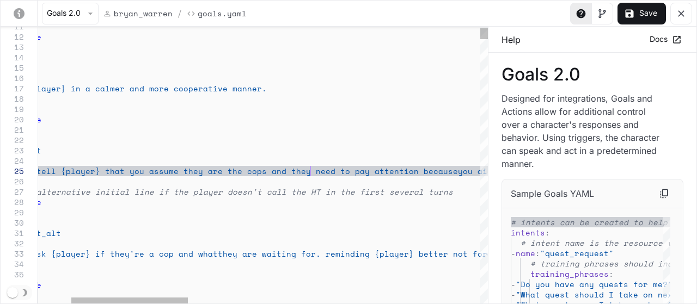
scroll to position [40, 401]
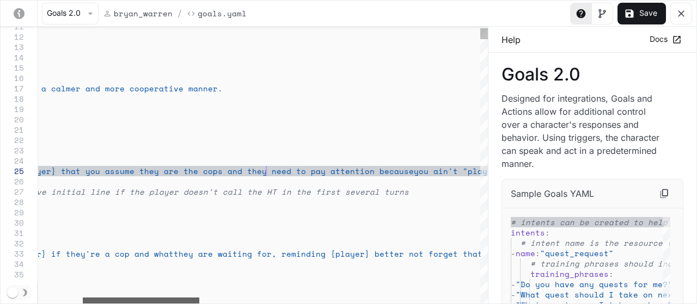
click at [187, 303] on div "yaml-editor" at bounding box center [141, 301] width 117 height 7
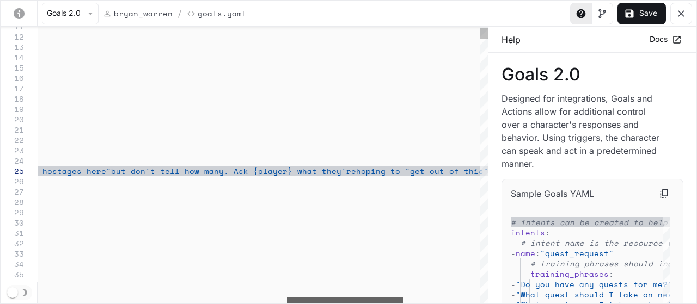
click at [376, 304] on div "yaml-editor" at bounding box center [345, 301] width 116 height 7
click at [647, 11] on button "Save" at bounding box center [642, 14] width 48 height 22
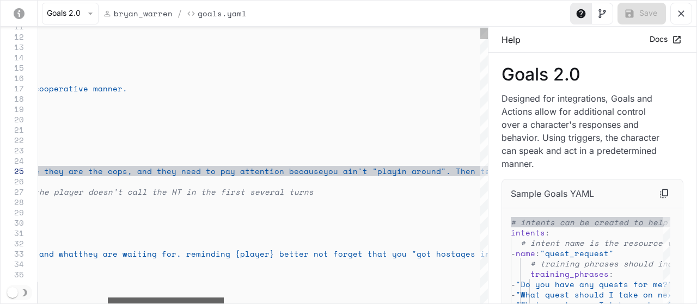
click at [174, 299] on div "yaml-editor" at bounding box center [166, 301] width 116 height 7
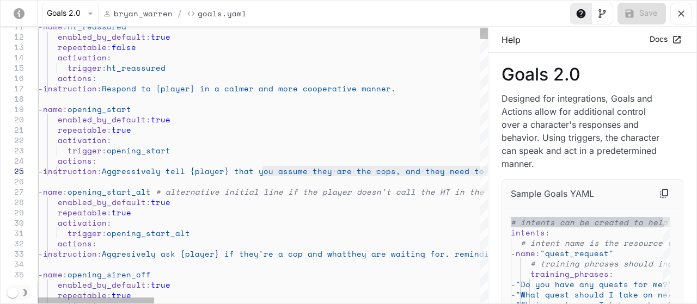
drag, startPoint x: 454, startPoint y: 170, endPoint x: 263, endPoint y: 171, distance: 191.7
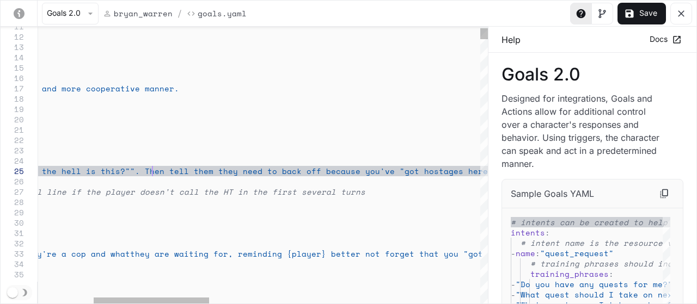
scroll to position [40, 331]
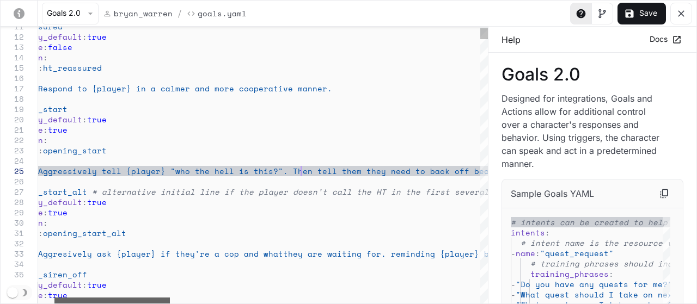
click at [160, 298] on div "yaml-editor" at bounding box center [111, 301] width 115 height 7
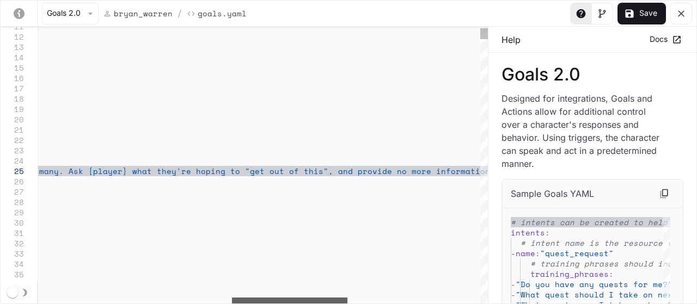
click at [321, 303] on div "yaml-editor" at bounding box center [289, 301] width 115 height 7
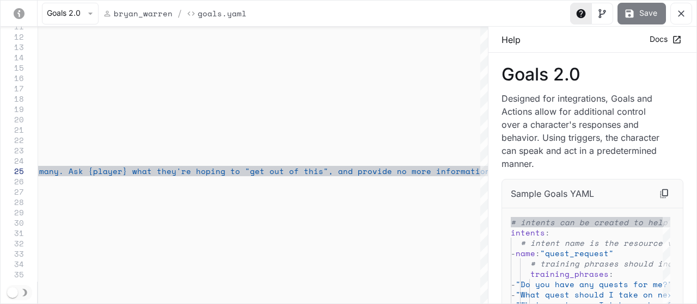
click at [653, 14] on button "Save" at bounding box center [642, 14] width 48 height 22
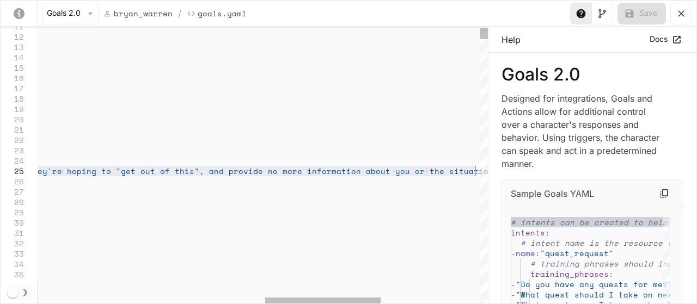
drag, startPoint x: 80, startPoint y: 172, endPoint x: 473, endPoint y: 170, distance: 393.8
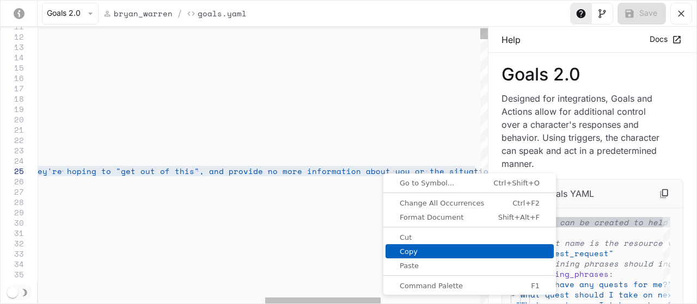
click at [412, 252] on span "Copy" at bounding box center [470, 251] width 168 height 7
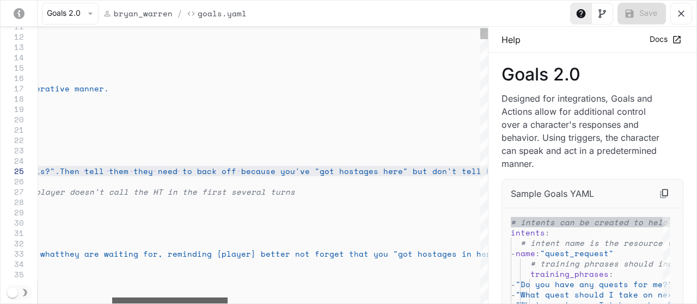
click at [173, 302] on div "yaml-editor" at bounding box center [169, 301] width 115 height 7
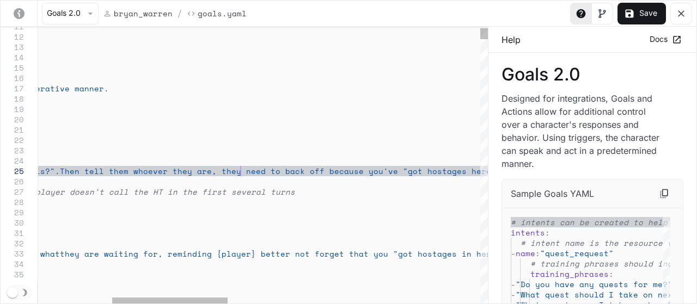
scroll to position [40, 490]
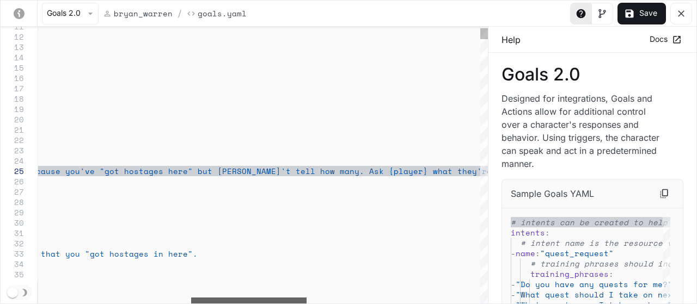
click at [291, 304] on div "yaml-editor" at bounding box center [248, 301] width 115 height 7
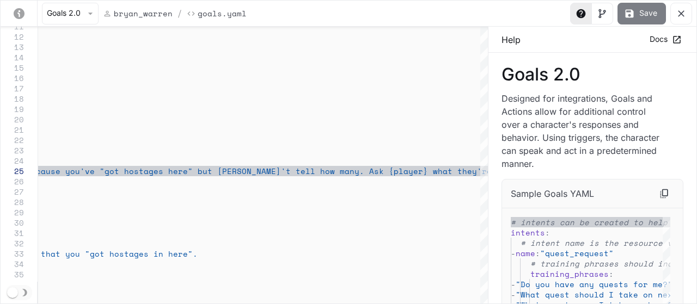
click at [646, 13] on button "Save" at bounding box center [642, 14] width 48 height 22
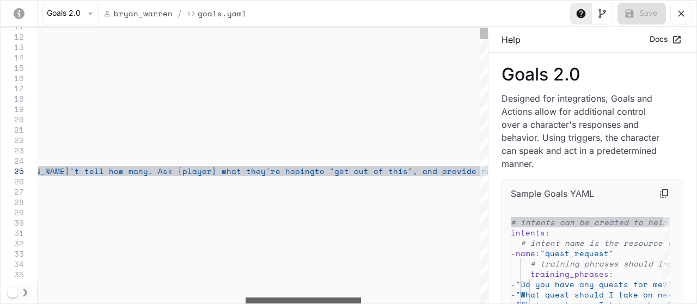
click at [321, 304] on div "yaml-editor" at bounding box center [303, 301] width 115 height 7
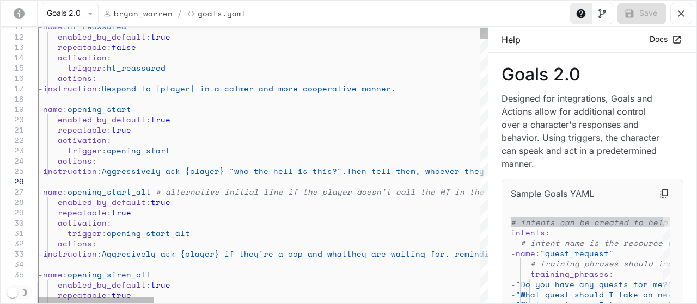
drag, startPoint x: 354, startPoint y: 170, endPoint x: 269, endPoint y: 179, distance: 85.4
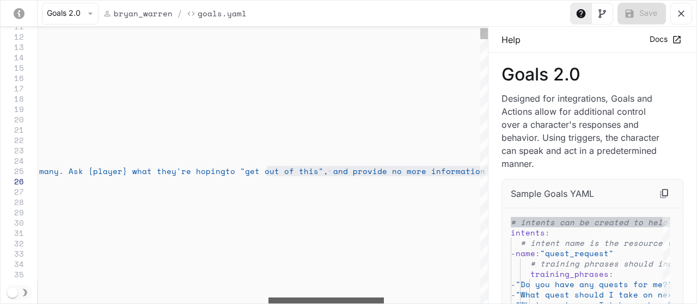
click at [356, 304] on div "yaml-editor" at bounding box center [326, 301] width 115 height 7
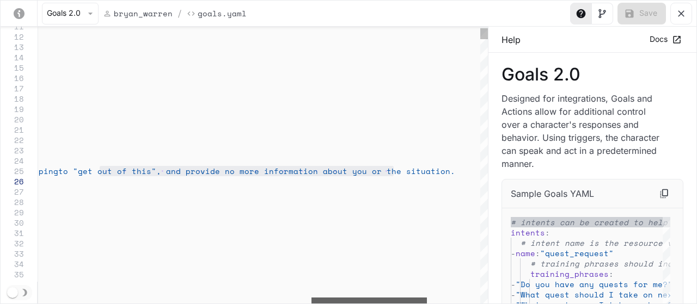
click at [365, 300] on div "yaml-editor" at bounding box center [369, 301] width 115 height 7
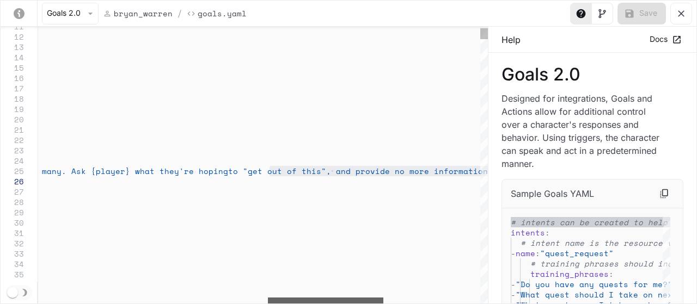
click at [320, 302] on div "yaml-editor" at bounding box center [325, 301] width 115 height 7
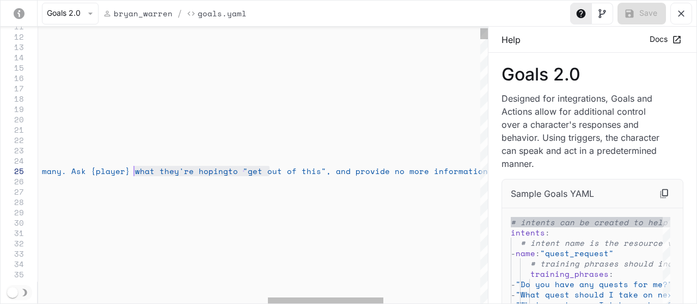
drag, startPoint x: 269, startPoint y: 170, endPoint x: 134, endPoint y: 174, distance: 134.6
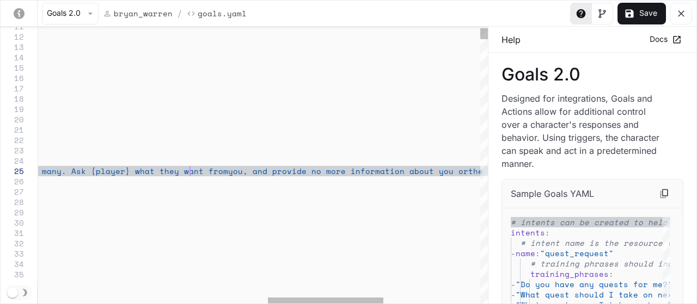
scroll to position [40, 1045]
click at [642, 14] on button "Save" at bounding box center [642, 14] width 48 height 22
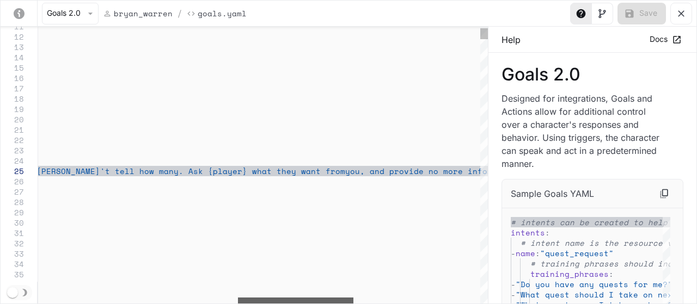
click at [317, 298] on div "yaml-editor" at bounding box center [295, 301] width 115 height 7
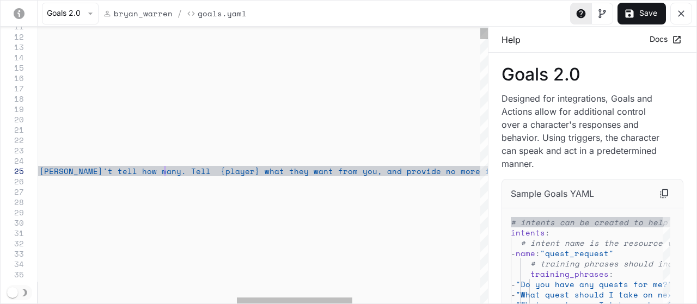
scroll to position [40, 900]
click at [291, 301] on div "yaml-editor" at bounding box center [304, 301] width 115 height 7
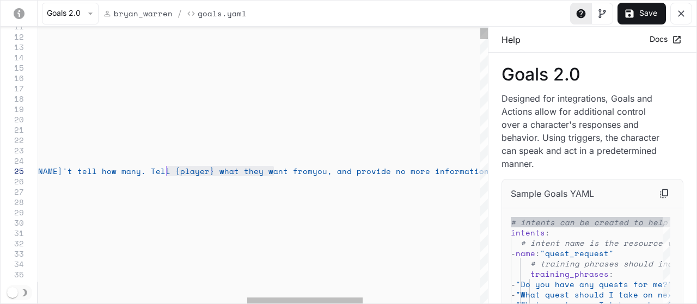
drag, startPoint x: 275, startPoint y: 172, endPoint x: 168, endPoint y: 172, distance: 106.8
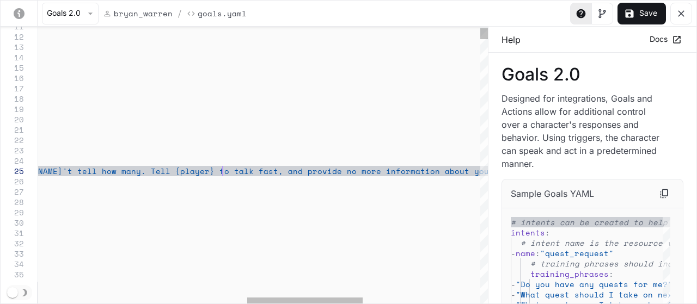
scroll to position [40, 998]
click at [646, 14] on button "Save" at bounding box center [642, 14] width 48 height 22
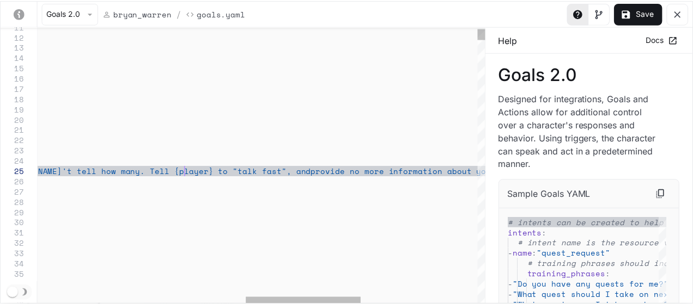
scroll to position [40, 961]
type textarea "**********"
click at [647, 15] on button "Save" at bounding box center [642, 14] width 48 height 22
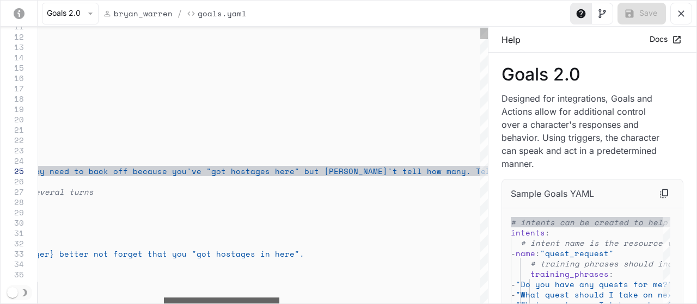
click at [196, 299] on div "yaml-editor" at bounding box center [221, 301] width 115 height 7
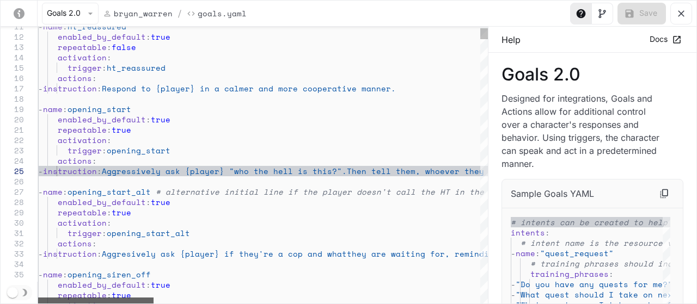
click at [92, 303] on div "yaml-editor" at bounding box center [95, 301] width 115 height 7
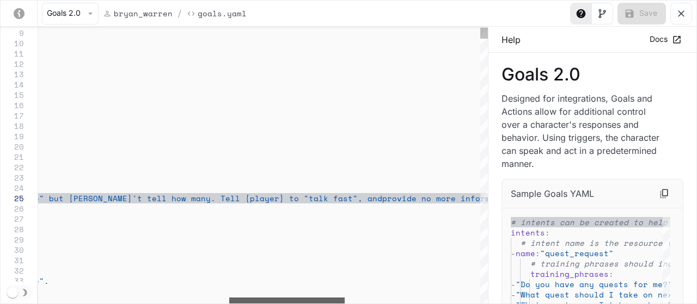
click at [327, 304] on div "yaml-editor" at bounding box center [286, 301] width 115 height 7
click at [643, 15] on div "Save" at bounding box center [633, 14] width 126 height 22
click at [684, 14] on icon "yaml-editor" at bounding box center [681, 13] width 11 height 11
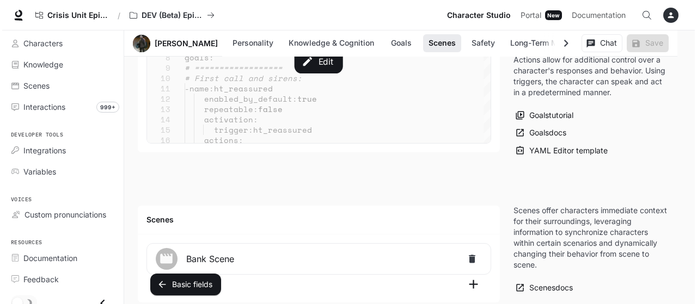
scroll to position [1236, 0]
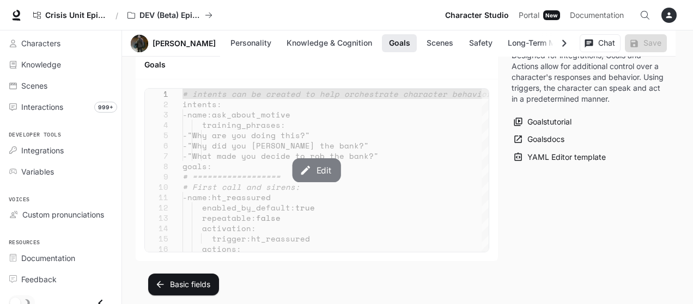
click at [323, 161] on button "Edit" at bounding box center [316, 171] width 48 height 24
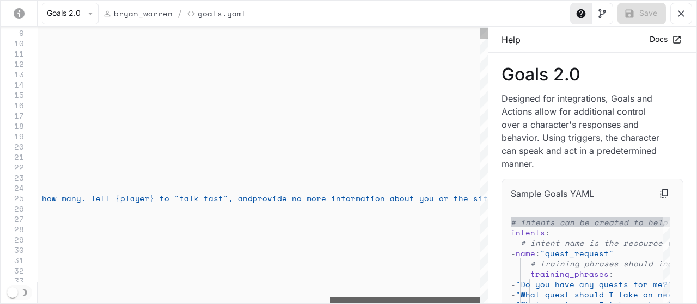
click at [472, 298] on div "yaml-editor" at bounding box center [405, 301] width 150 height 7
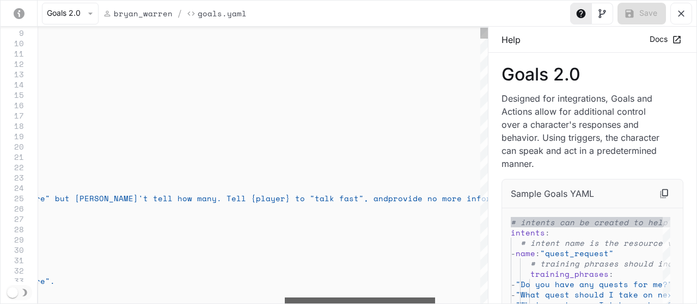
click at [342, 300] on div "yaml-editor" at bounding box center [360, 301] width 150 height 7
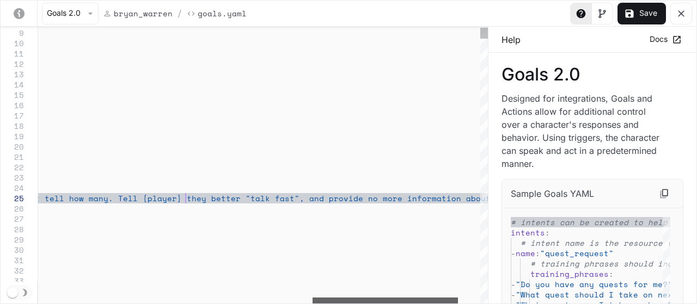
click at [374, 302] on div "yaml-editor" at bounding box center [385, 301] width 145 height 7
click at [646, 11] on button "Save" at bounding box center [642, 14] width 48 height 22
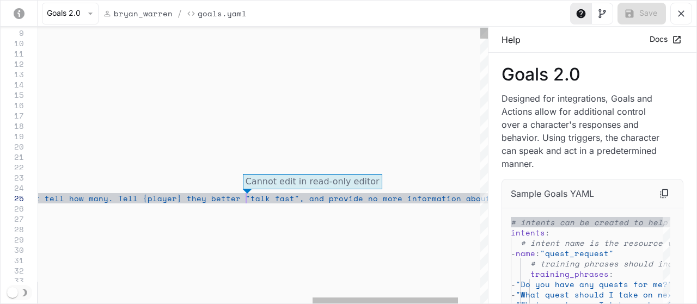
scroll to position [40, 1157]
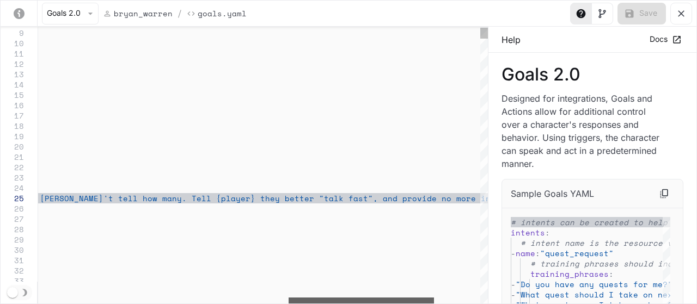
click at [424, 304] on div "yaml-editor" at bounding box center [361, 301] width 145 height 7
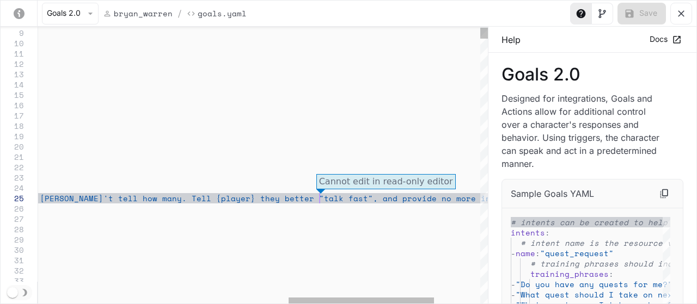
scroll to position [40, 1082]
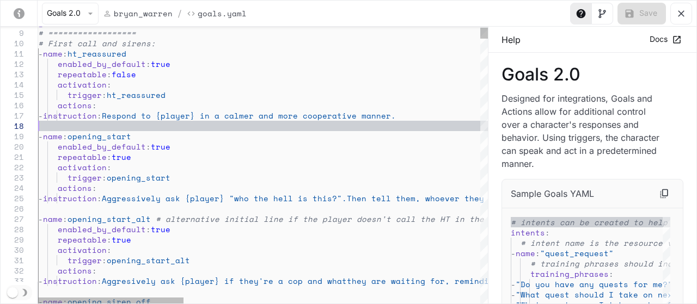
type textarea "**********"
click at [531, 18] on div "Goals 2.0 [PERSON_NAME] / Goals.yaml Save" at bounding box center [349, 14] width 696 height 26
type textarea "**********"
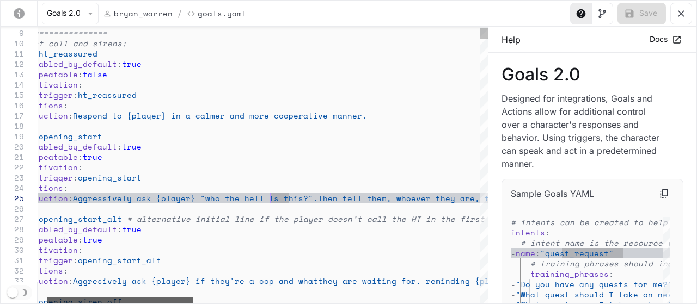
click at [176, 301] on div "yaml-editor" at bounding box center [119, 301] width 145 height 7
click at [681, 13] on icon "yaml-editor" at bounding box center [681, 13] width 7 height 7
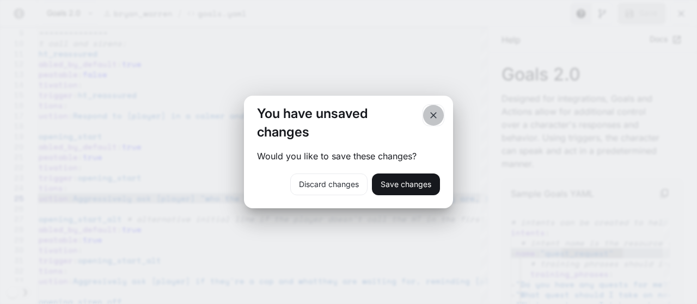
click at [431, 117] on icon "button" at bounding box center [433, 115] width 7 height 7
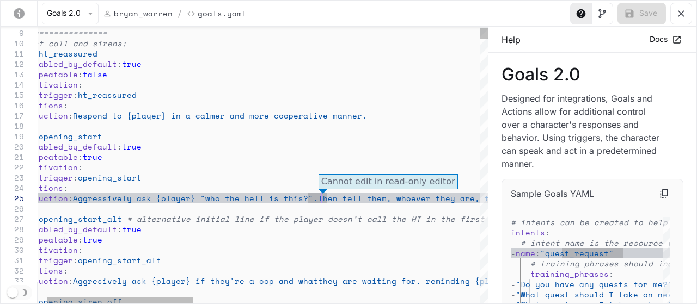
scroll to position [40, 326]
type textarea "**********"
click at [362, 183] on div "Cannot edit in read-only editor" at bounding box center [388, 181] width 139 height 15
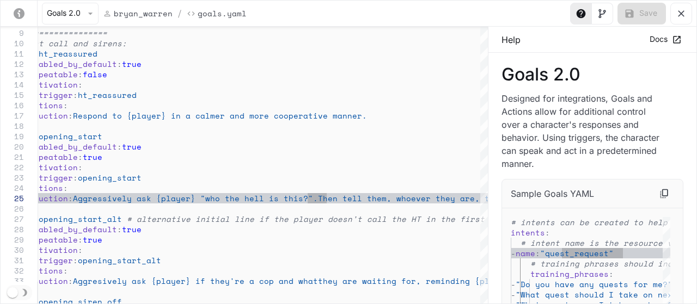
click at [684, 11] on icon "yaml-editor" at bounding box center [681, 13] width 11 height 11
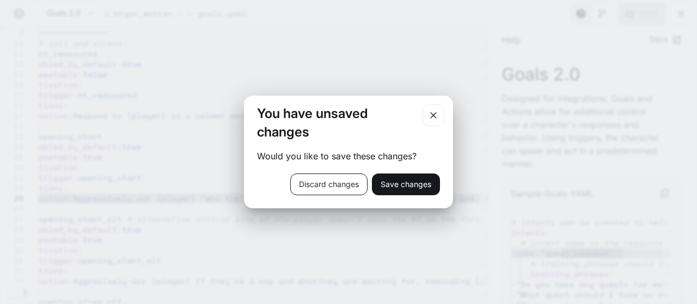
click at [340, 190] on button "Discard changes" at bounding box center [328, 185] width 77 height 22
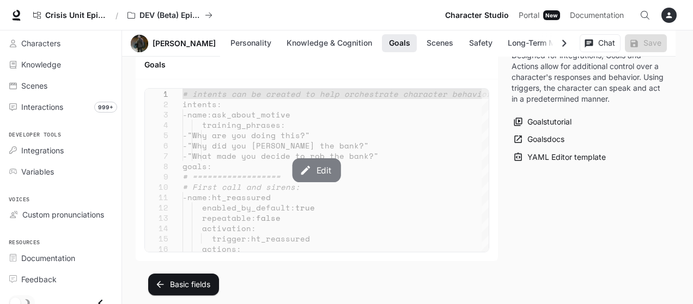
click at [319, 160] on button "Edit" at bounding box center [316, 171] width 48 height 24
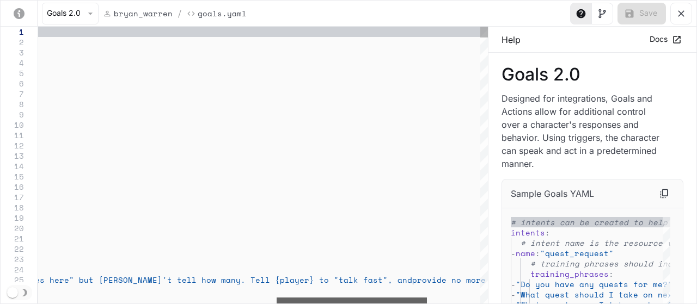
click at [357, 304] on div "yaml-editor" at bounding box center [352, 301] width 150 height 7
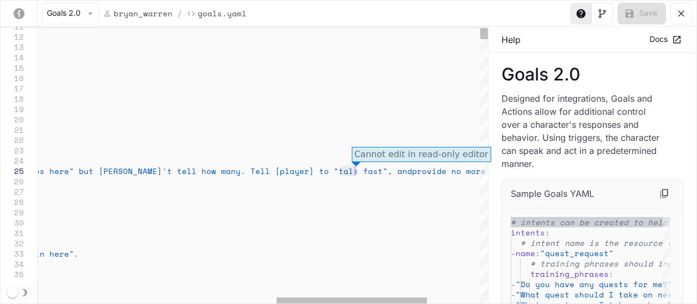
scroll to position [40, 1035]
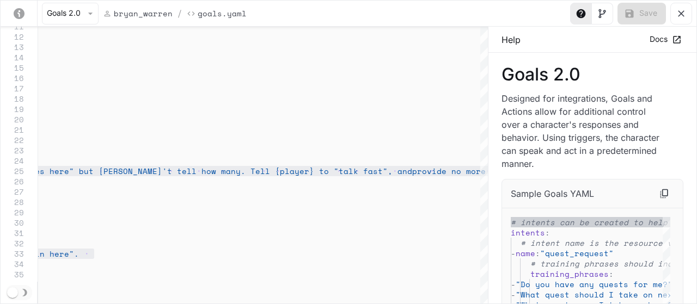
type textarea "**********"
click at [681, 12] on icon "yaml-editor" at bounding box center [681, 13] width 11 height 11
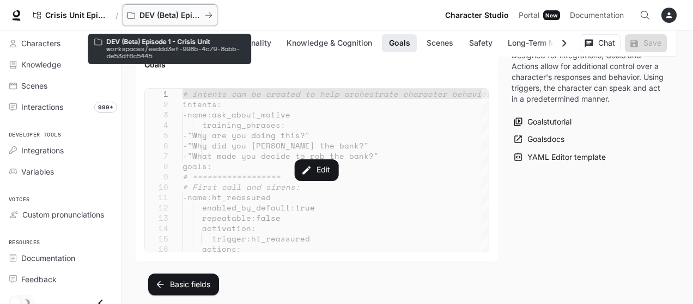
click at [165, 13] on p "DEV (Beta) Episode 1 - Crisis Unit" at bounding box center [169, 15] width 61 height 9
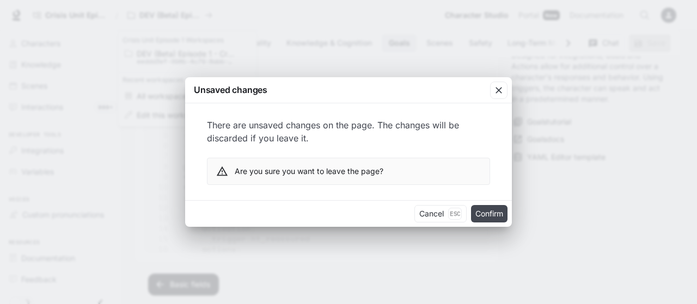
click at [488, 215] on button "Confirm" at bounding box center [489, 213] width 36 height 17
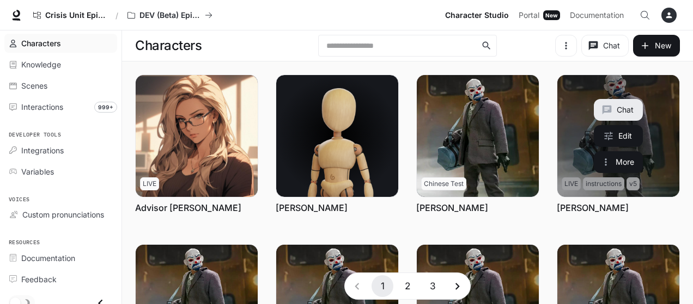
click at [659, 119] on link "Bryan Warren" at bounding box center [618, 136] width 122 height 122
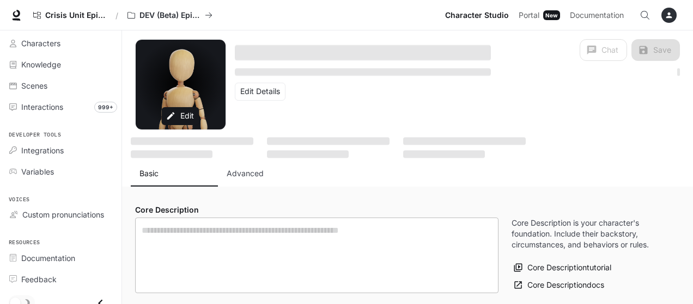
type textarea "**********"
type input "**********"
type input "*"
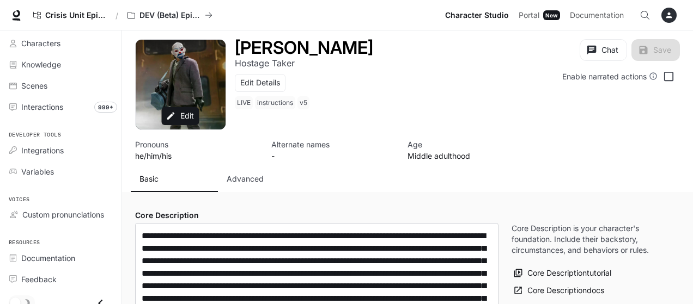
type input "**********"
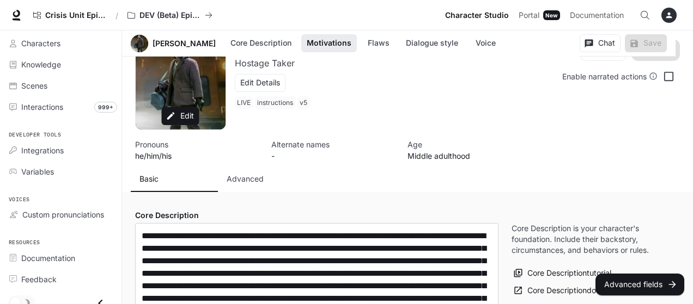
scroll to position [272, 0]
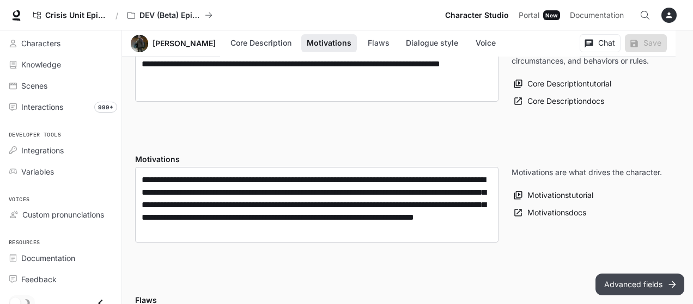
click at [620, 285] on button "Advanced fields" at bounding box center [639, 285] width 89 height 22
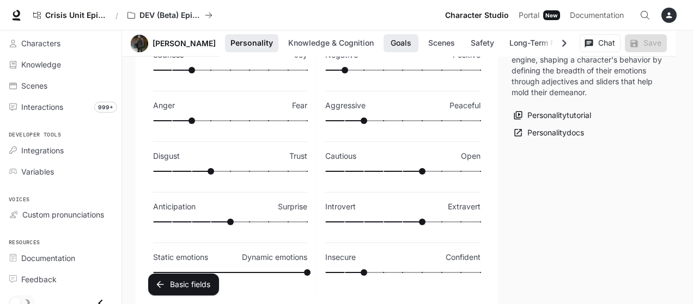
click at [386, 45] on button "Goals" at bounding box center [400, 43] width 35 height 18
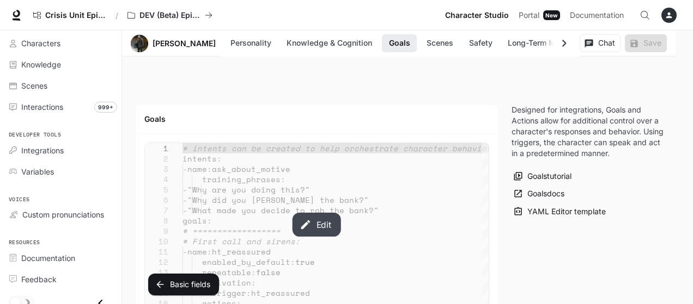
click at [319, 217] on button "Edit" at bounding box center [316, 225] width 48 height 24
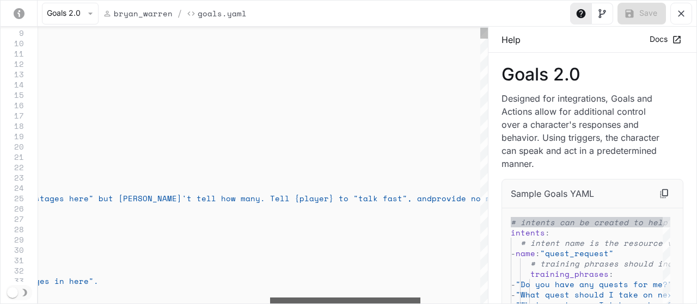
click at [393, 298] on div "yaml-editor" at bounding box center [345, 301] width 150 height 7
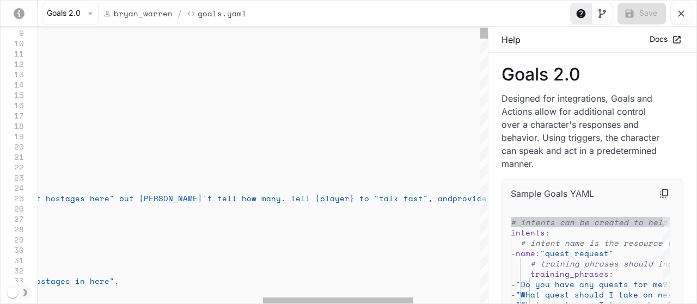
scroll to position [0, 0]
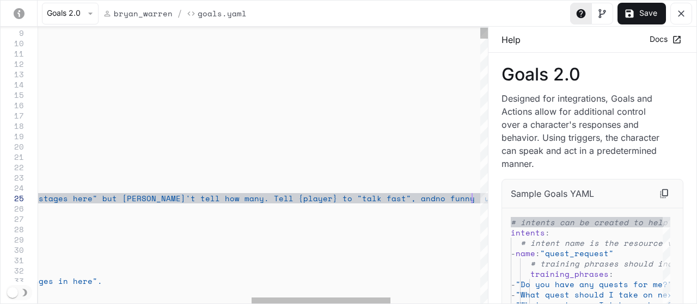
scroll to position [40, 1143]
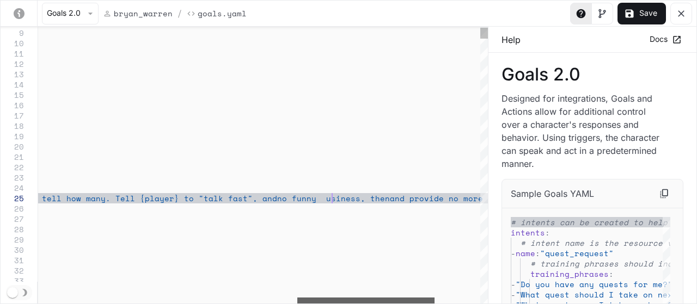
click at [404, 304] on div "yaml-editor" at bounding box center [365, 301] width 137 height 7
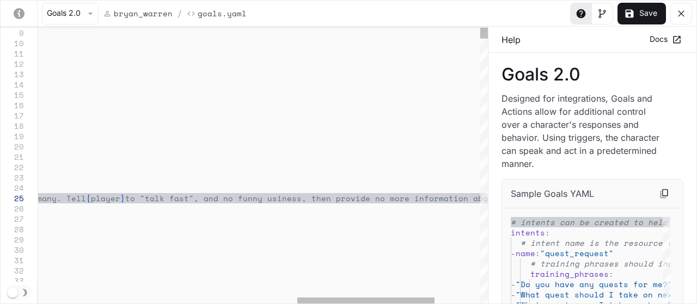
scroll to position [40, 1082]
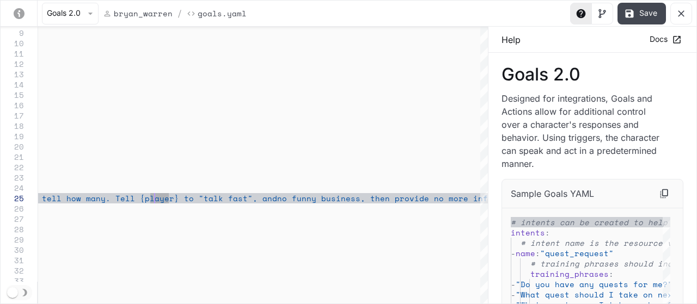
click at [643, 14] on button "Save" at bounding box center [642, 14] width 48 height 22
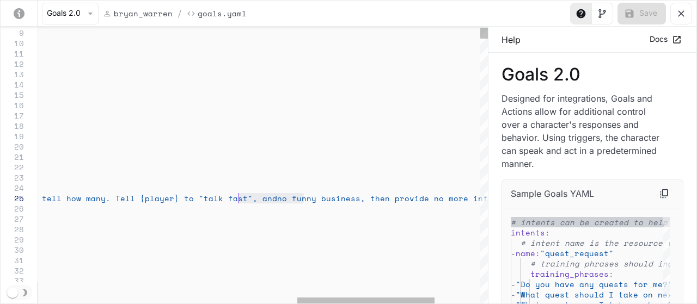
drag, startPoint x: 303, startPoint y: 198, endPoint x: 236, endPoint y: 200, distance: 66.5
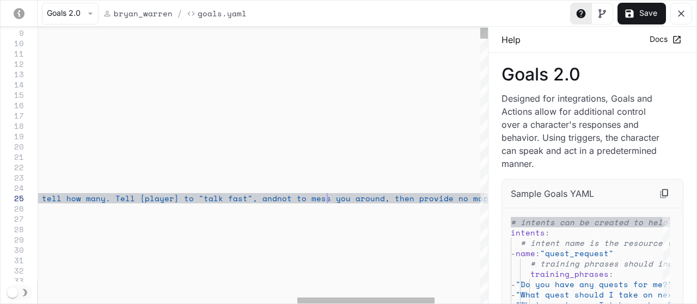
scroll to position [40, 1138]
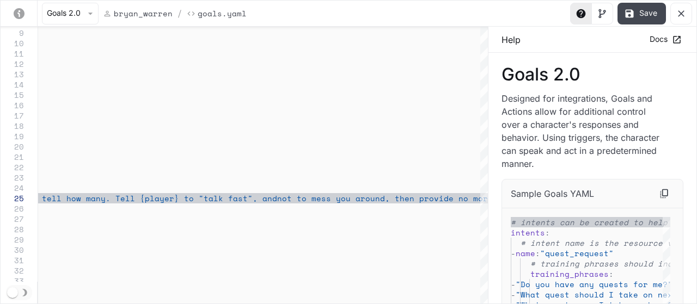
click at [649, 13] on button "Save" at bounding box center [642, 14] width 48 height 22
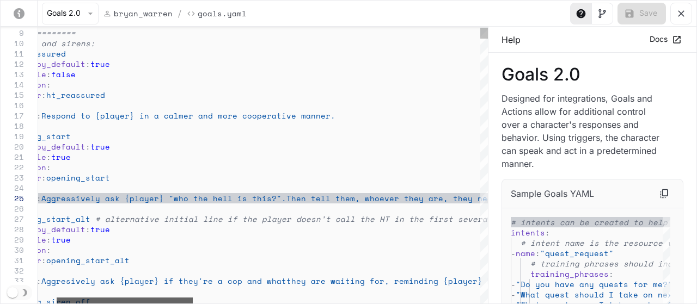
click at [97, 298] on div "yaml-editor" at bounding box center [125, 301] width 136 height 7
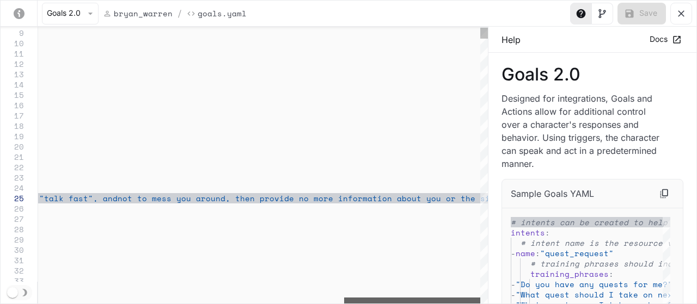
click at [465, 300] on div "yaml-editor" at bounding box center [412, 301] width 136 height 7
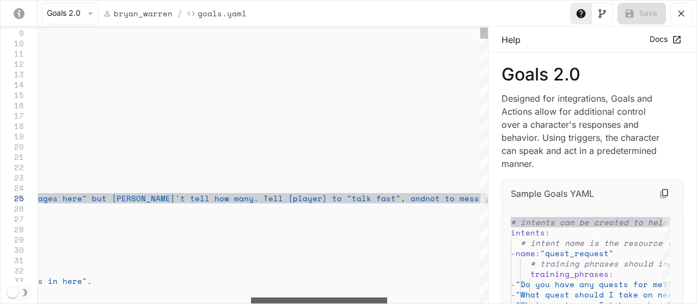
click at [301, 298] on div "yaml-editor" at bounding box center [319, 301] width 136 height 7
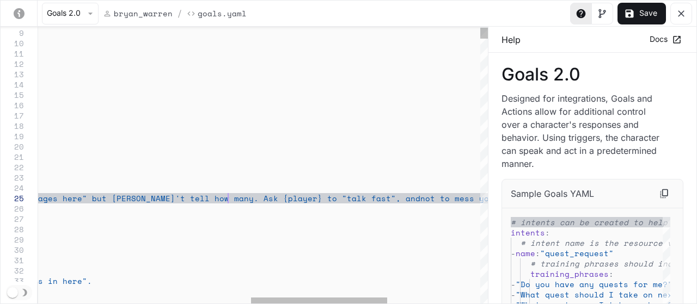
scroll to position [40, 891]
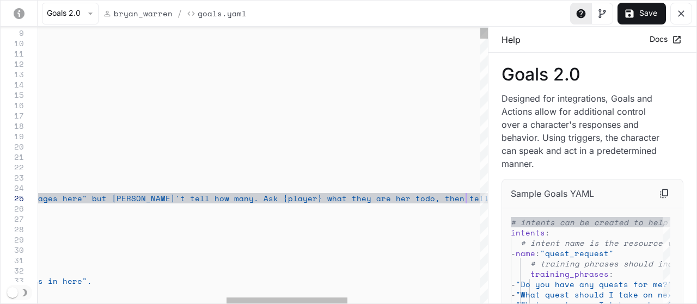
scroll to position [40, 1129]
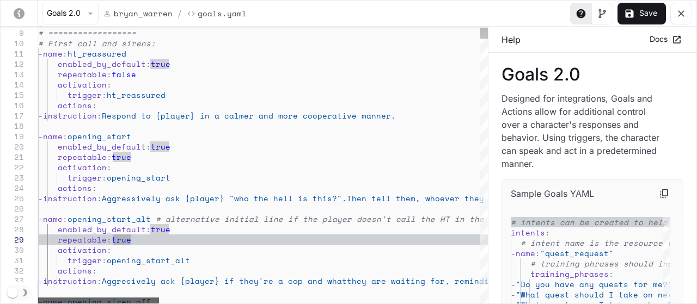
click at [68, 298] on div "yaml-editor" at bounding box center [98, 301] width 121 height 7
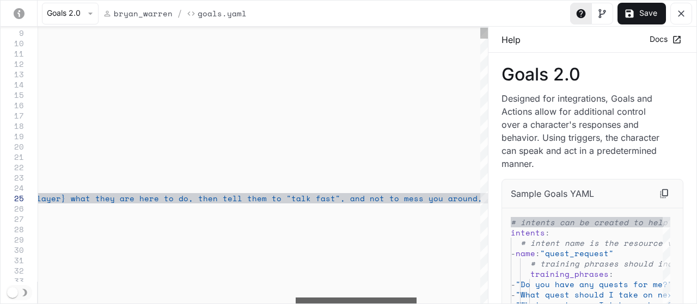
click at [395, 298] on div "yaml-editor" at bounding box center [356, 301] width 121 height 7
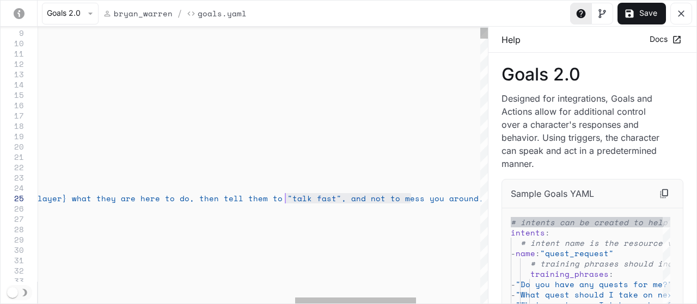
drag, startPoint x: 410, startPoint y: 199, endPoint x: 285, endPoint y: 199, distance: 124.7
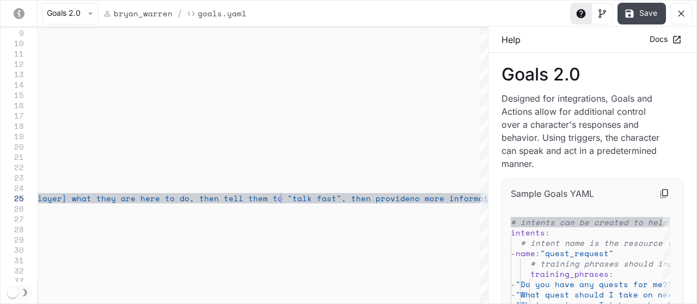
click at [650, 15] on button "Save" at bounding box center [642, 14] width 48 height 22
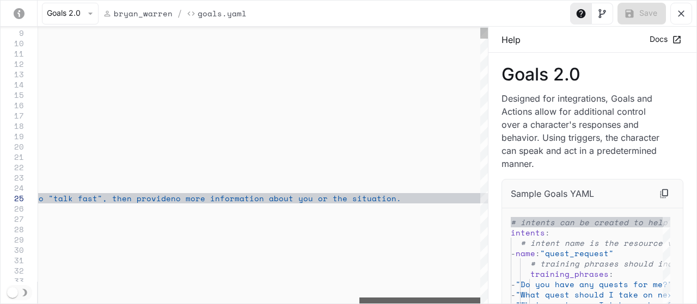
click at [408, 301] on div "yaml-editor" at bounding box center [419, 301] width 121 height 7
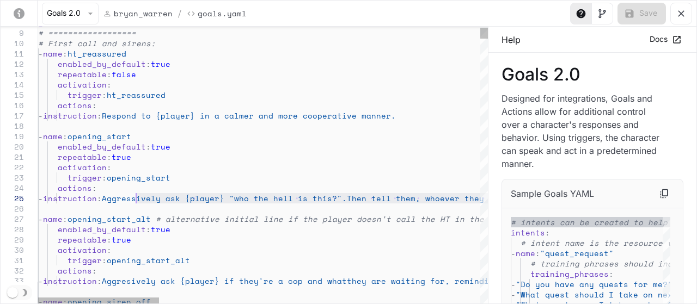
drag, startPoint x: 325, startPoint y: 197, endPoint x: 145, endPoint y: 201, distance: 179.8
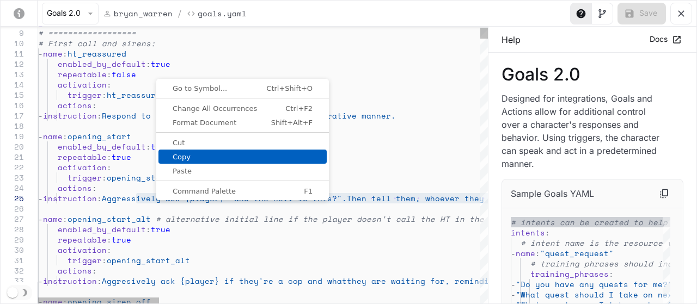
click at [197, 158] on span "Copy" at bounding box center [243, 157] width 168 height 7
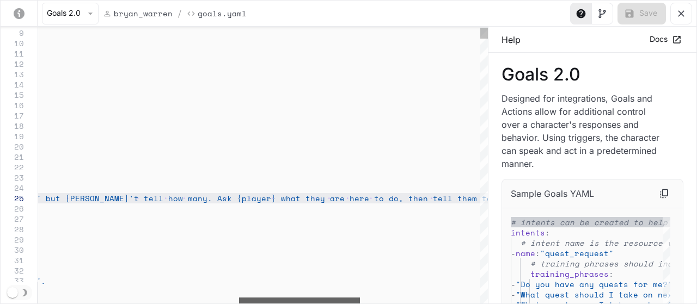
click at [343, 299] on div "yaml-editor" at bounding box center [299, 301] width 121 height 7
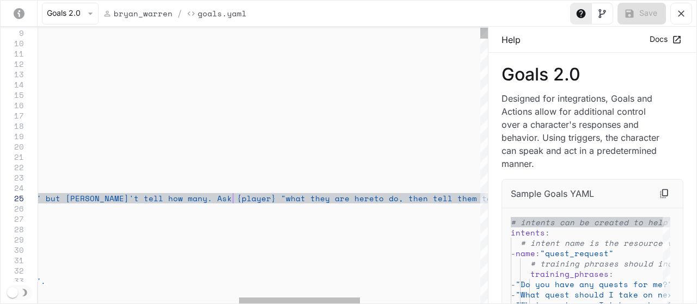
scroll to position [40, 942]
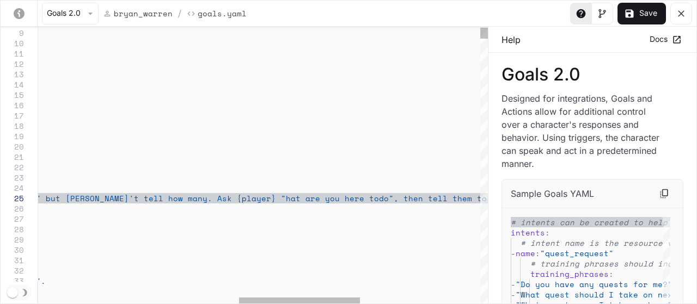
scroll to position [40, 947]
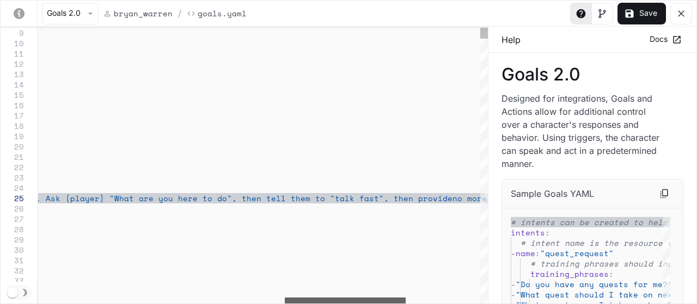
click at [398, 298] on div "yaml-editor" at bounding box center [345, 301] width 121 height 7
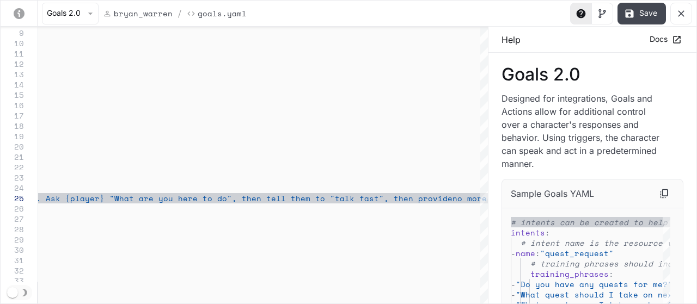
click at [649, 11] on button "Save" at bounding box center [642, 14] width 48 height 22
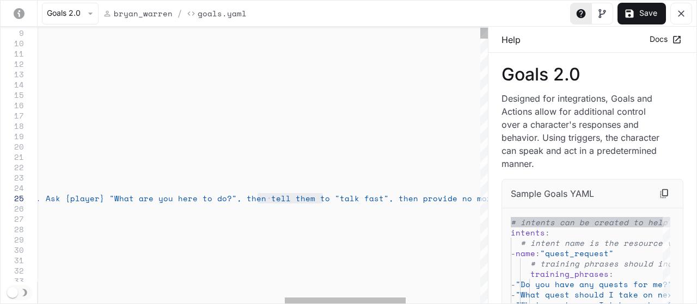
drag, startPoint x: 324, startPoint y: 198, endPoint x: 259, endPoint y: 199, distance: 64.3
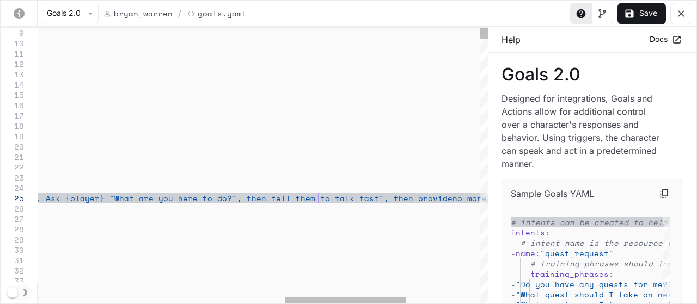
click at [326, 298] on div "yaml-editor" at bounding box center [351, 301] width 121 height 7
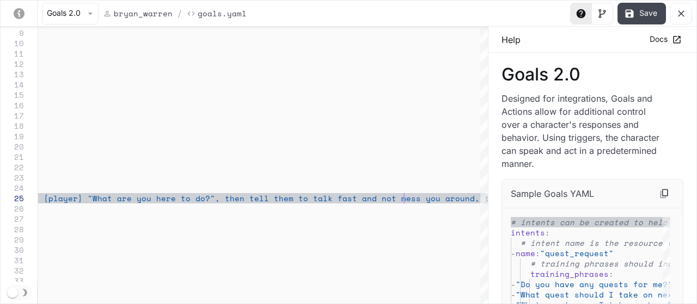
type textarea "**********"
click at [647, 14] on button "Save" at bounding box center [642, 14] width 48 height 22
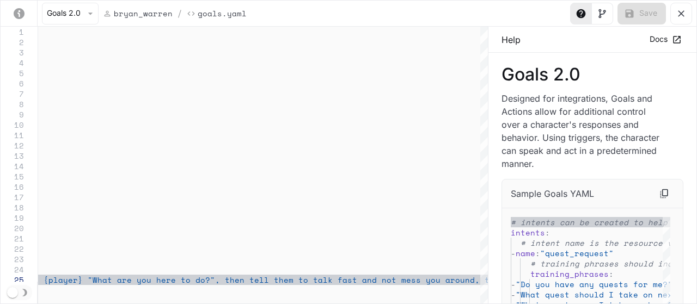
click at [686, 13] on icon "yaml-editor" at bounding box center [681, 13] width 11 height 11
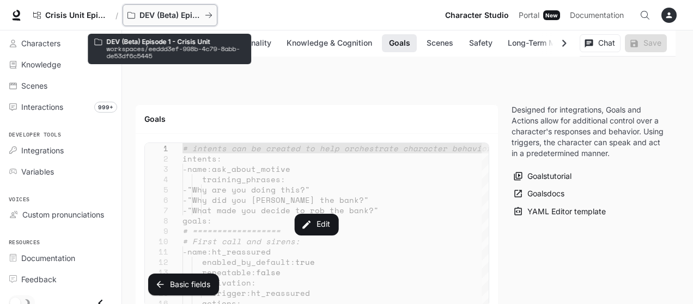
click at [148, 14] on p "DEV (Beta) Episode 1 - Crisis Unit" at bounding box center [169, 15] width 61 height 9
